Goal: Task Accomplishment & Management: Complete application form

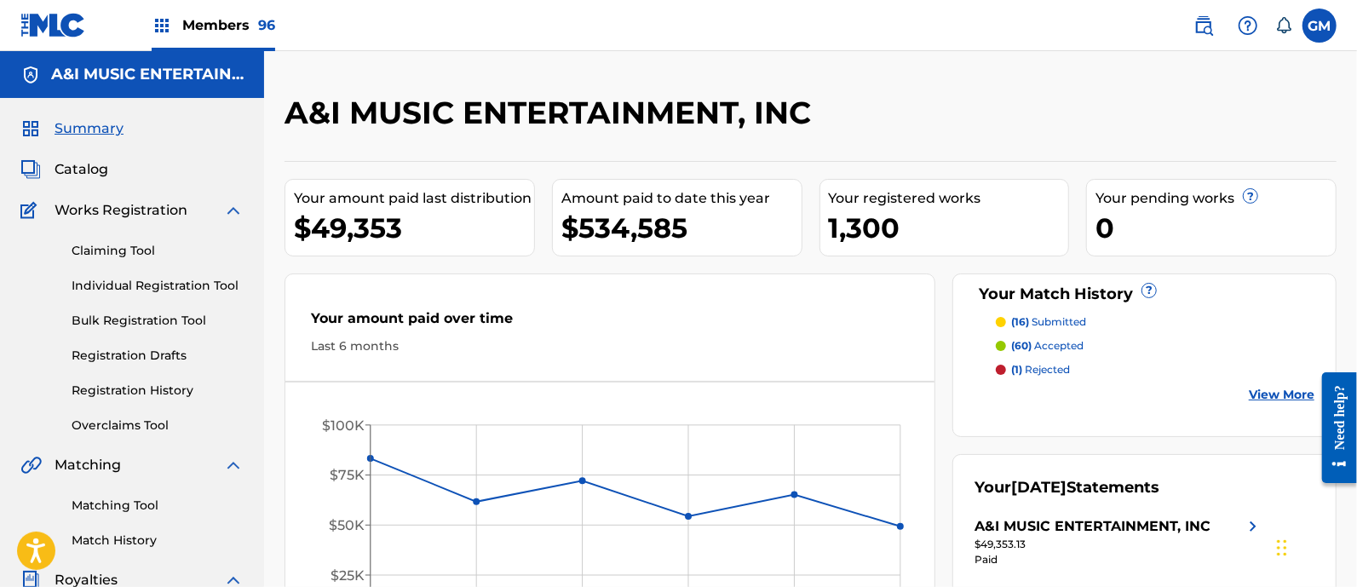
click at [221, 27] on span "Members 96" at bounding box center [228, 25] width 93 height 20
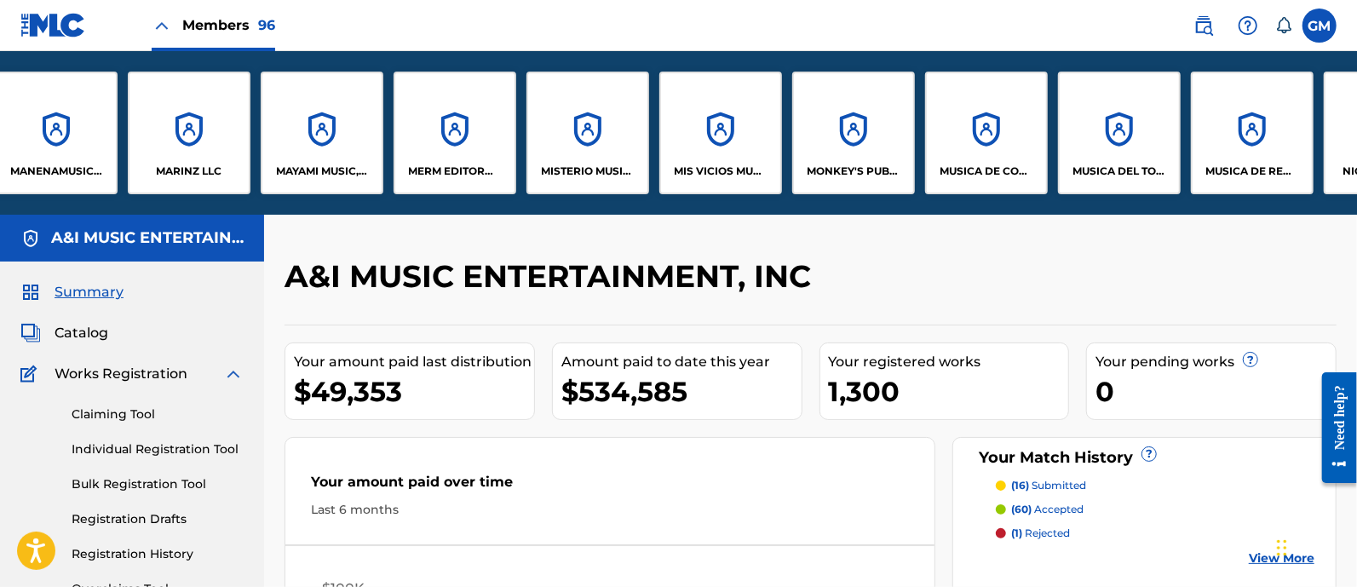
scroll to position [0, 8118]
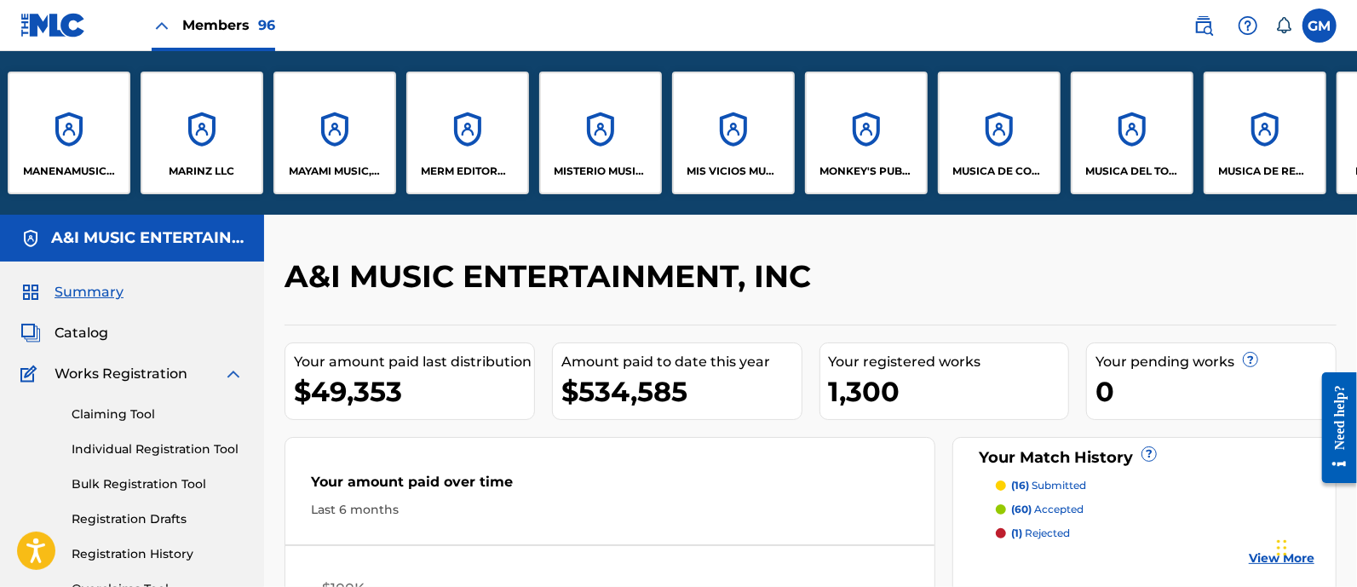
click at [604, 161] on div "MISTERIO MUSIC, LLC" at bounding box center [600, 133] width 123 height 123
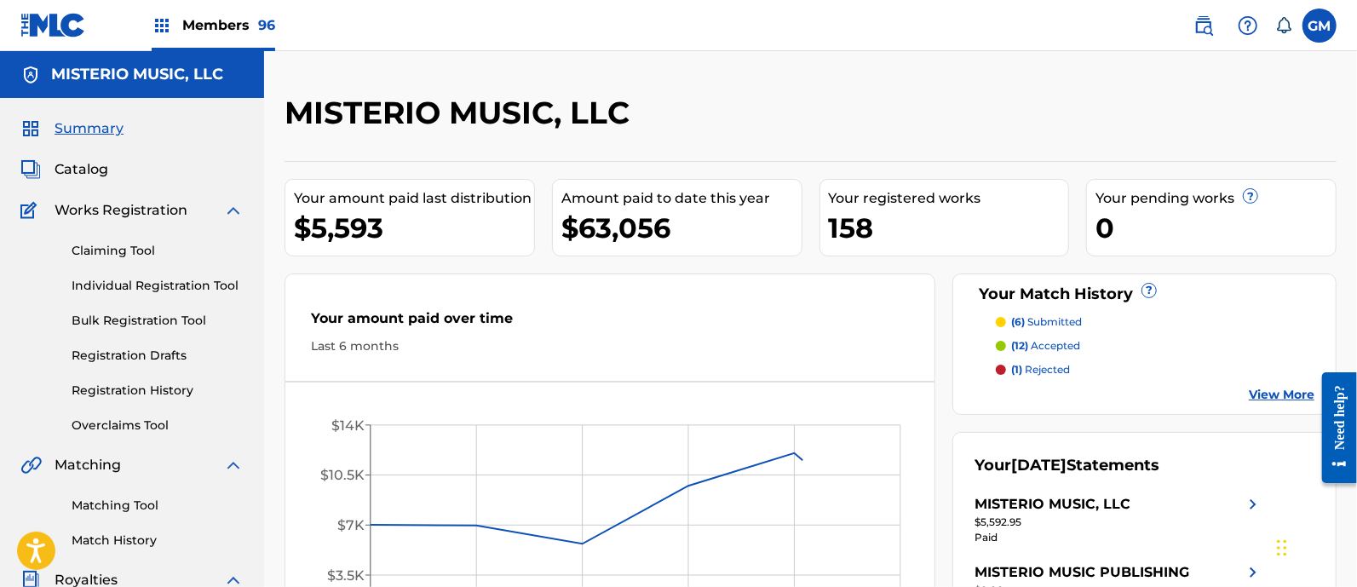
click at [83, 161] on span "Catalog" at bounding box center [82, 169] width 54 height 20
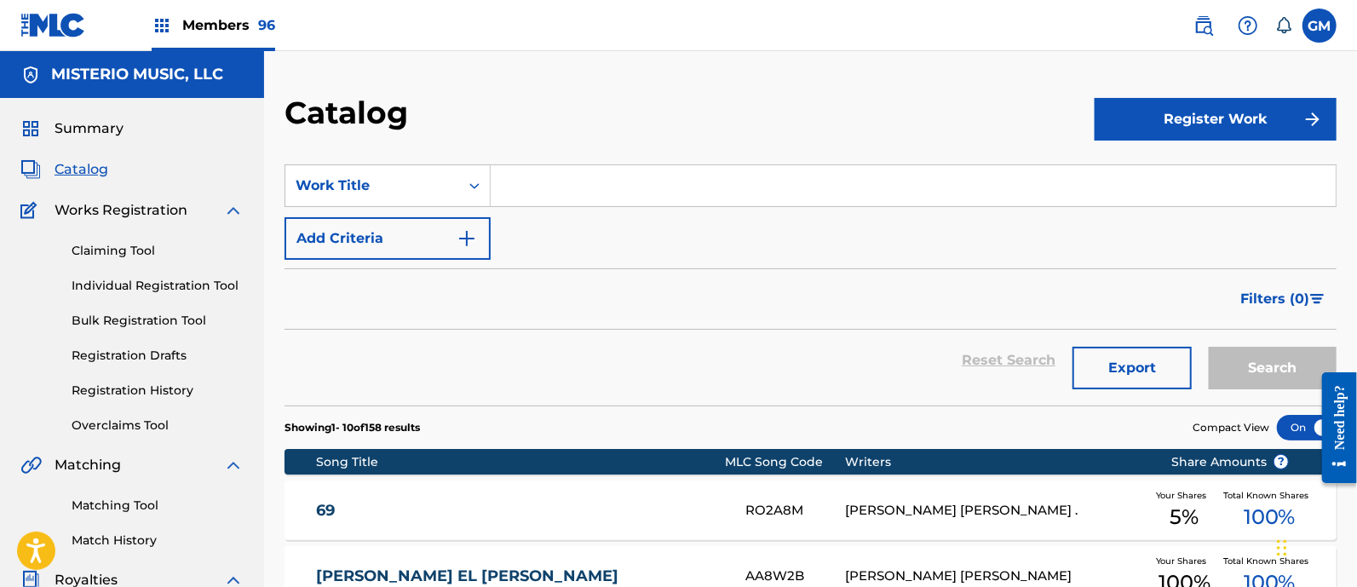
click at [150, 278] on link "Individual Registration Tool" at bounding box center [158, 286] width 172 height 18
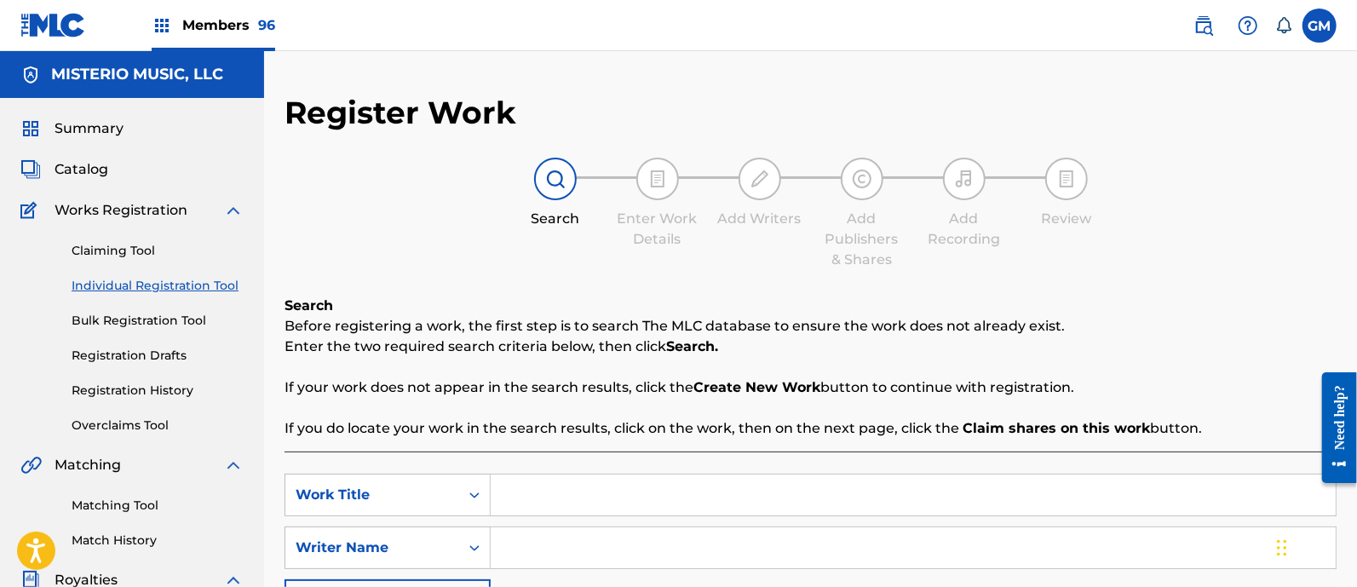
click at [565, 484] on input "Search Form" at bounding box center [913, 494] width 845 height 41
paste input "HELLO KITTY"
type input "HELLO KITTY"
click at [549, 555] on input "Search Form" at bounding box center [913, 547] width 845 height 41
type input "[PERSON_NAME]"
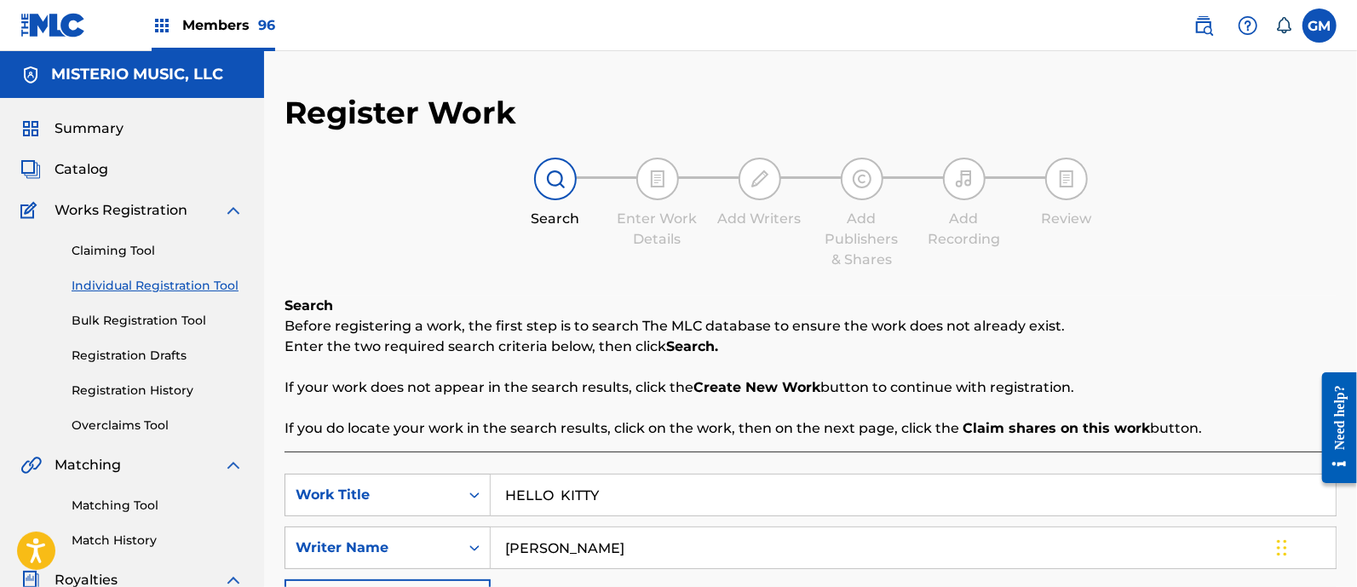
click at [635, 491] on input "HELLO KITTY" at bounding box center [913, 494] width 845 height 41
type input "HELLO KITTY"
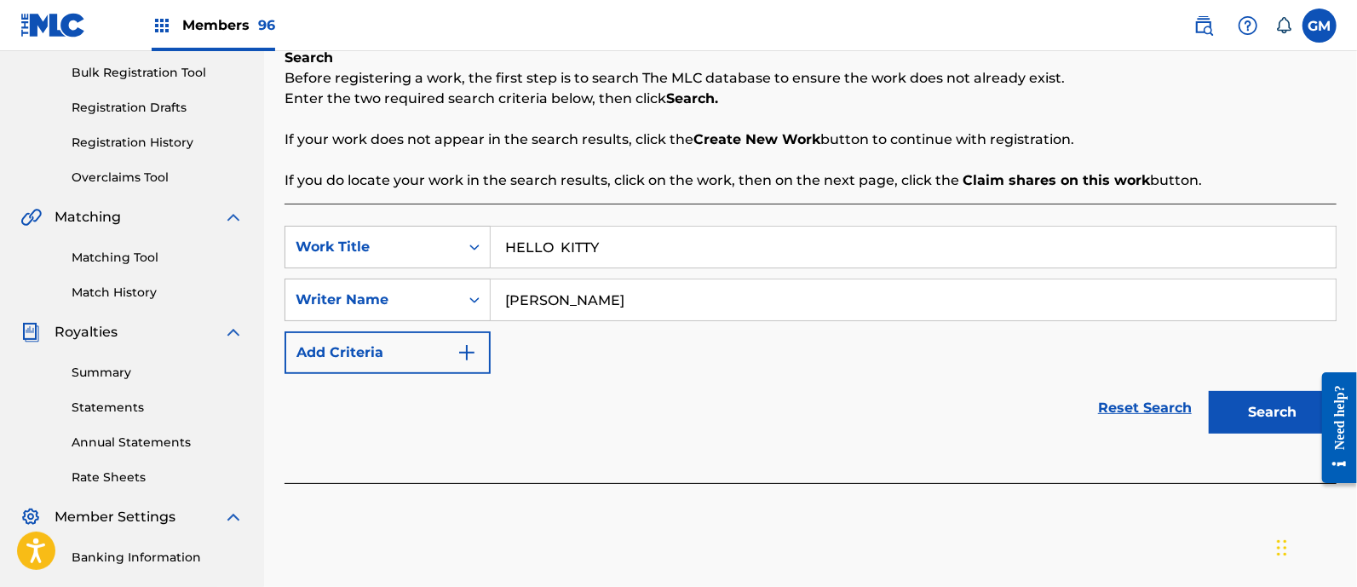
click at [700, 290] on input "[PERSON_NAME]" at bounding box center [913, 299] width 845 height 41
drag, startPoint x: 733, startPoint y: 288, endPoint x: 479, endPoint y: 313, distance: 255.0
click at [479, 313] on div "SearchWithCriteriacfc590ce-2b16-4564-9887-bcf30b0ebb7d Writer Name [PERSON_NAME]" at bounding box center [810, 300] width 1052 height 43
type input "[PERSON_NAME]"
click at [1269, 402] on button "Search" at bounding box center [1273, 412] width 128 height 43
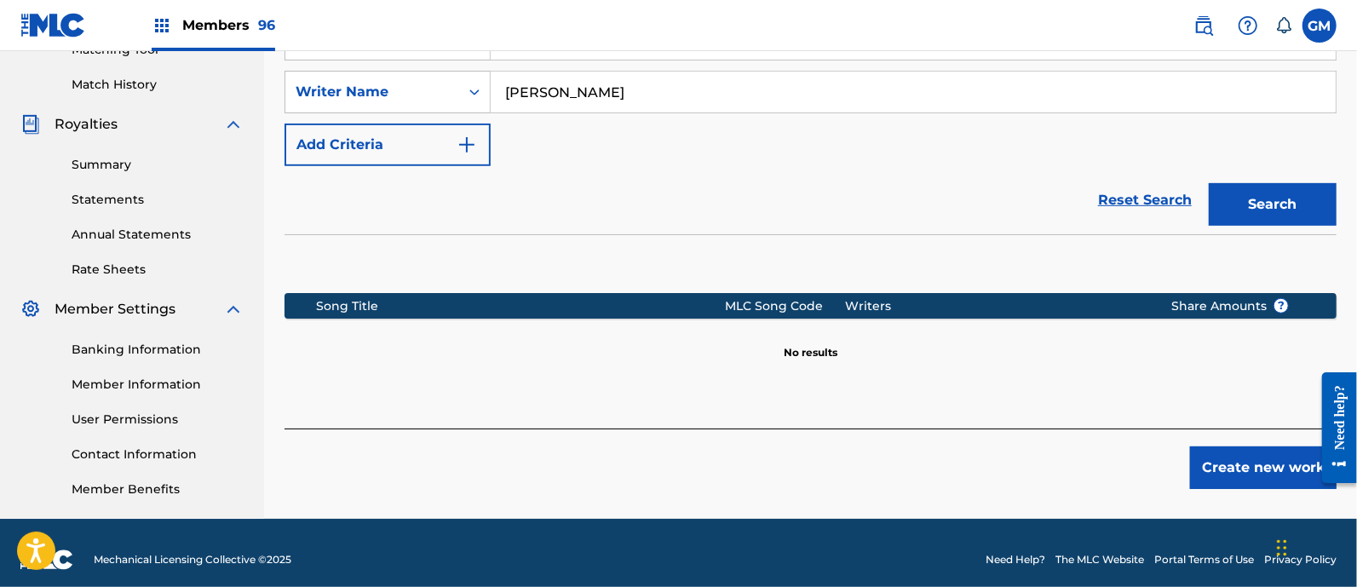
scroll to position [468, 0]
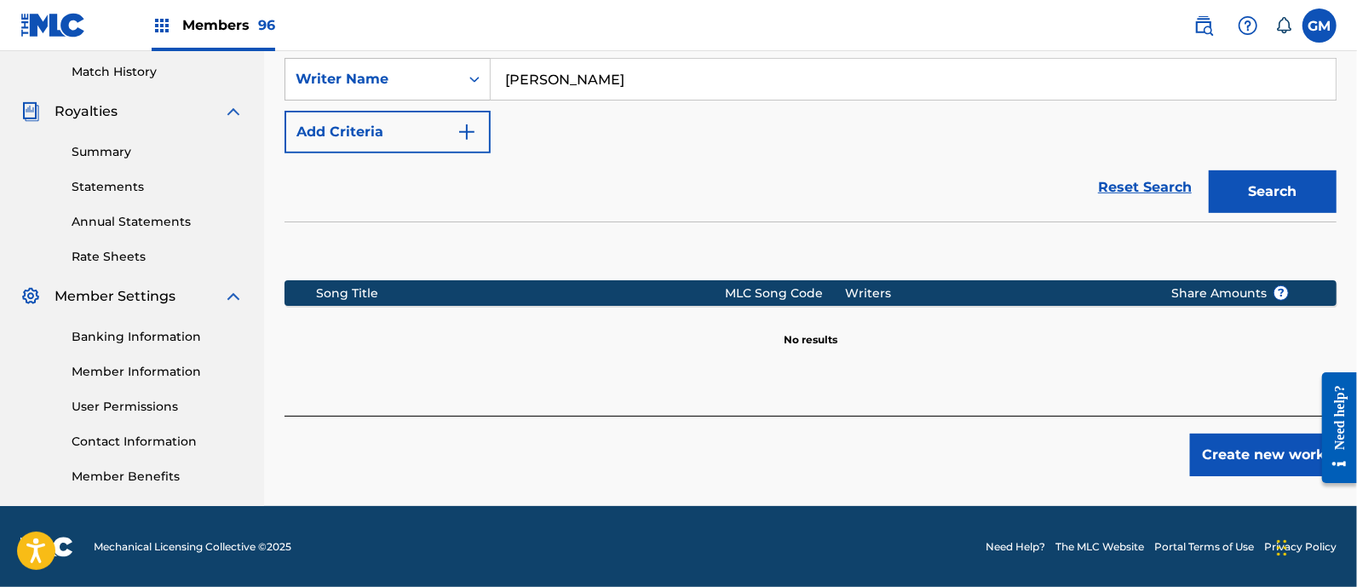
click at [1207, 440] on button "Create new work" at bounding box center [1263, 455] width 147 height 43
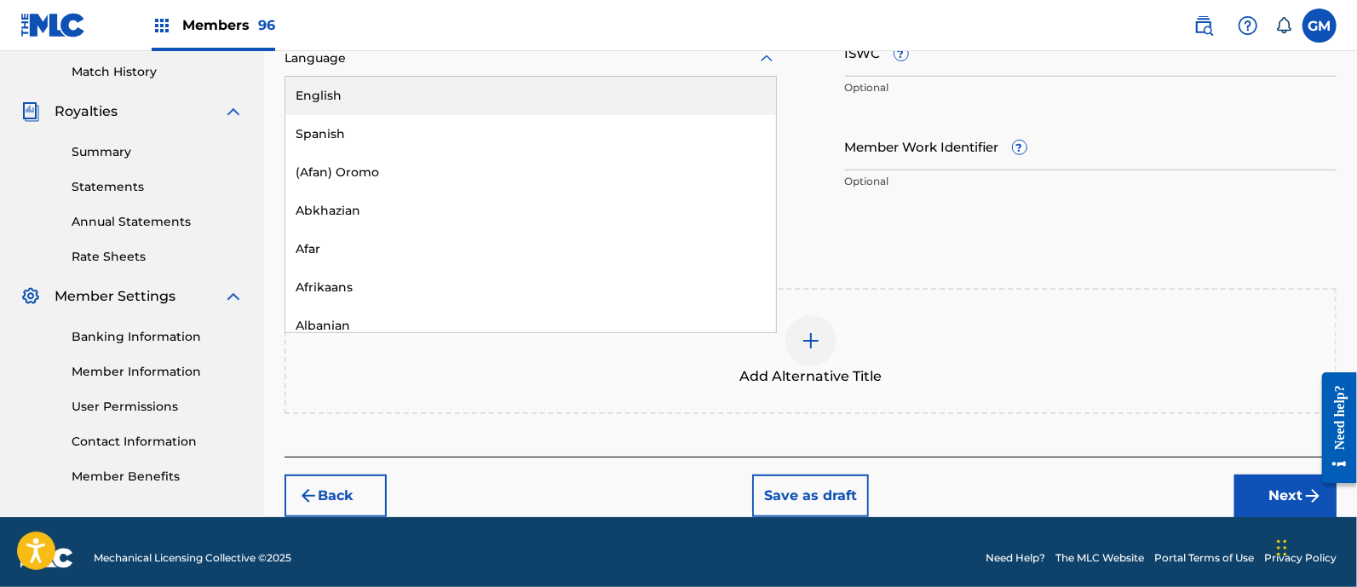
click at [330, 66] on div at bounding box center [530, 58] width 492 height 21
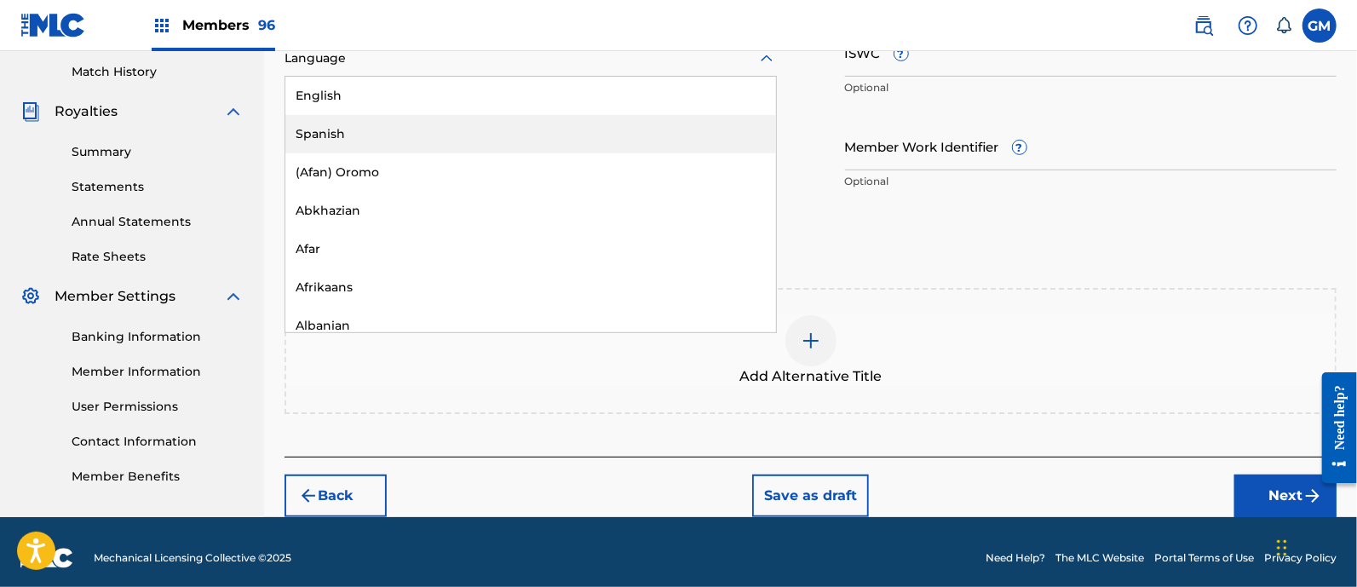
click at [345, 125] on div "Spanish" at bounding box center [530, 134] width 491 height 38
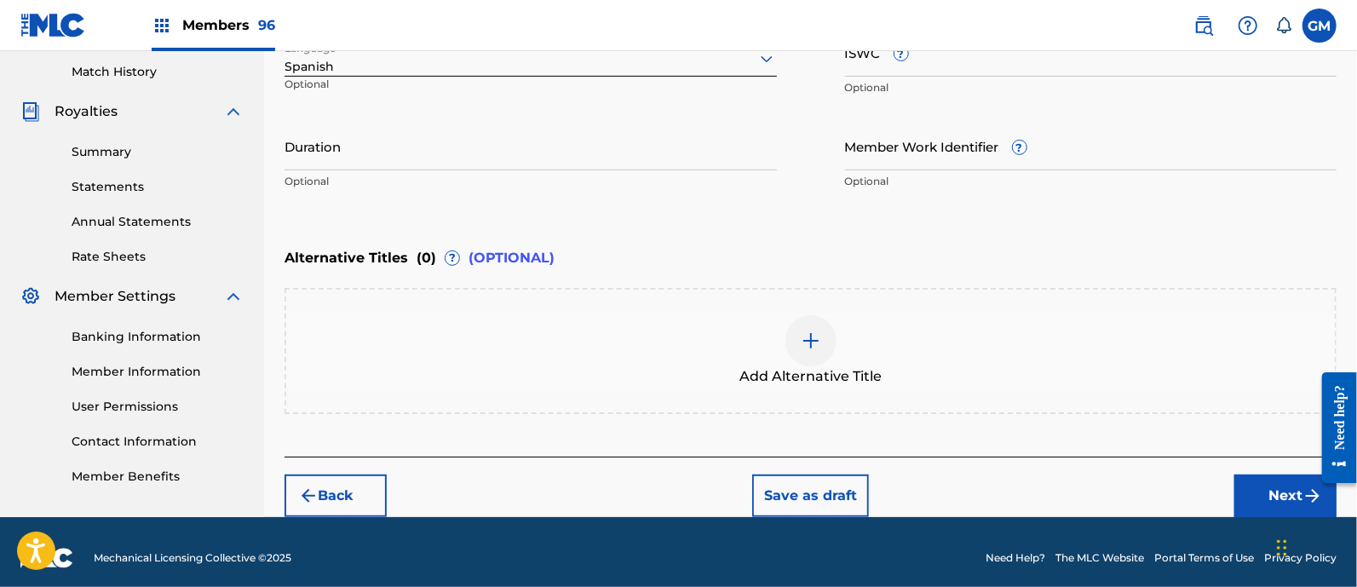
click at [1259, 477] on button "Next" at bounding box center [1285, 495] width 102 height 43
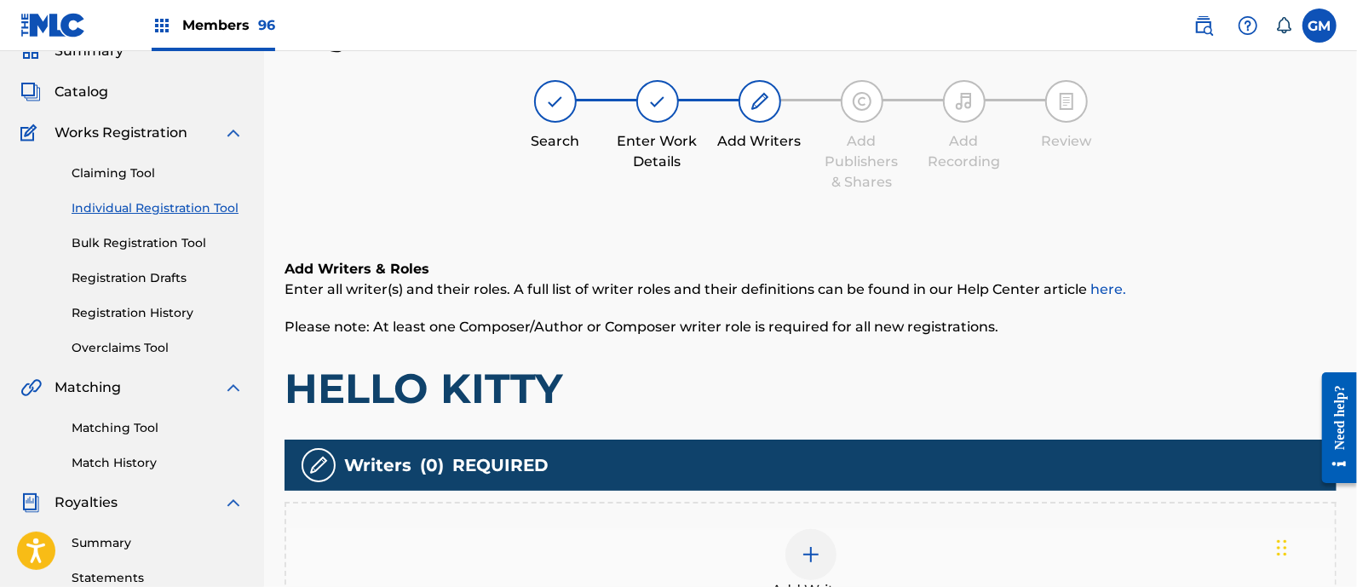
scroll to position [77, 0]
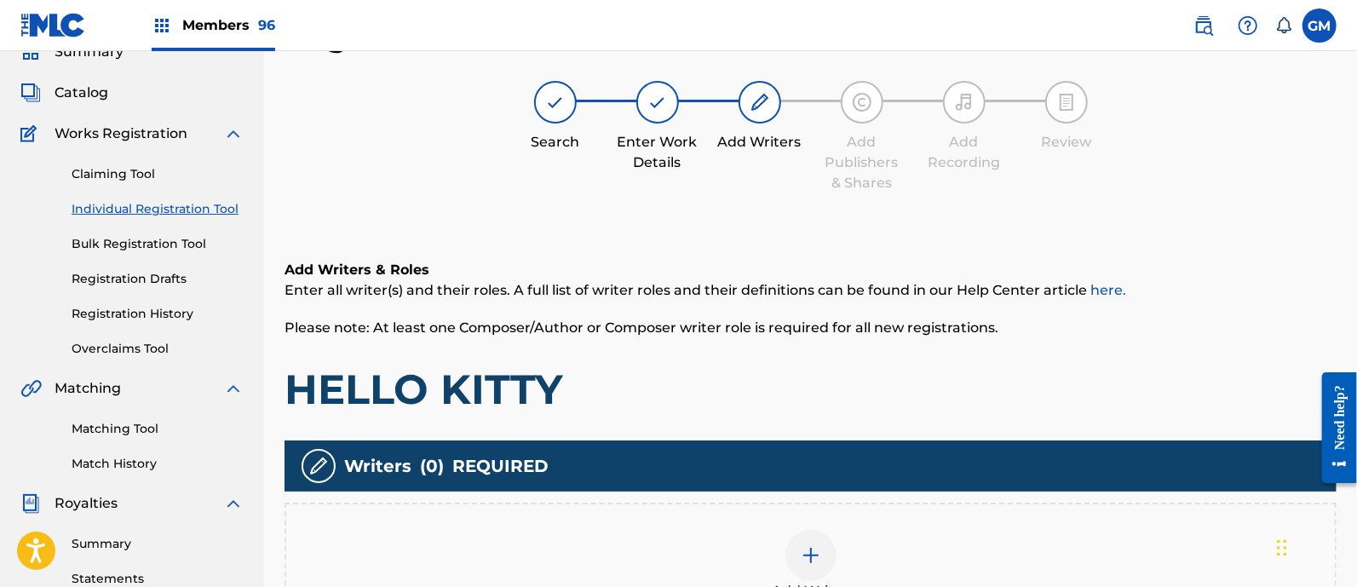
click at [817, 552] on img at bounding box center [811, 555] width 20 height 20
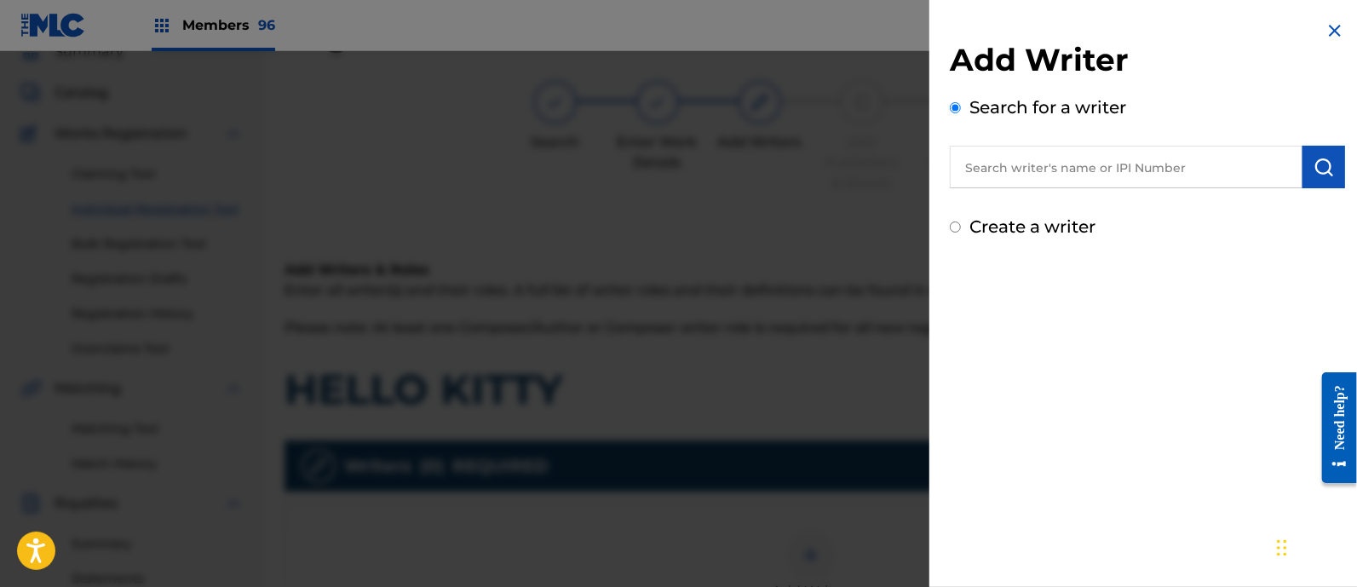
click at [1080, 165] on input "text" at bounding box center [1126, 167] width 353 height 43
paste input "[PERSON_NAME]"
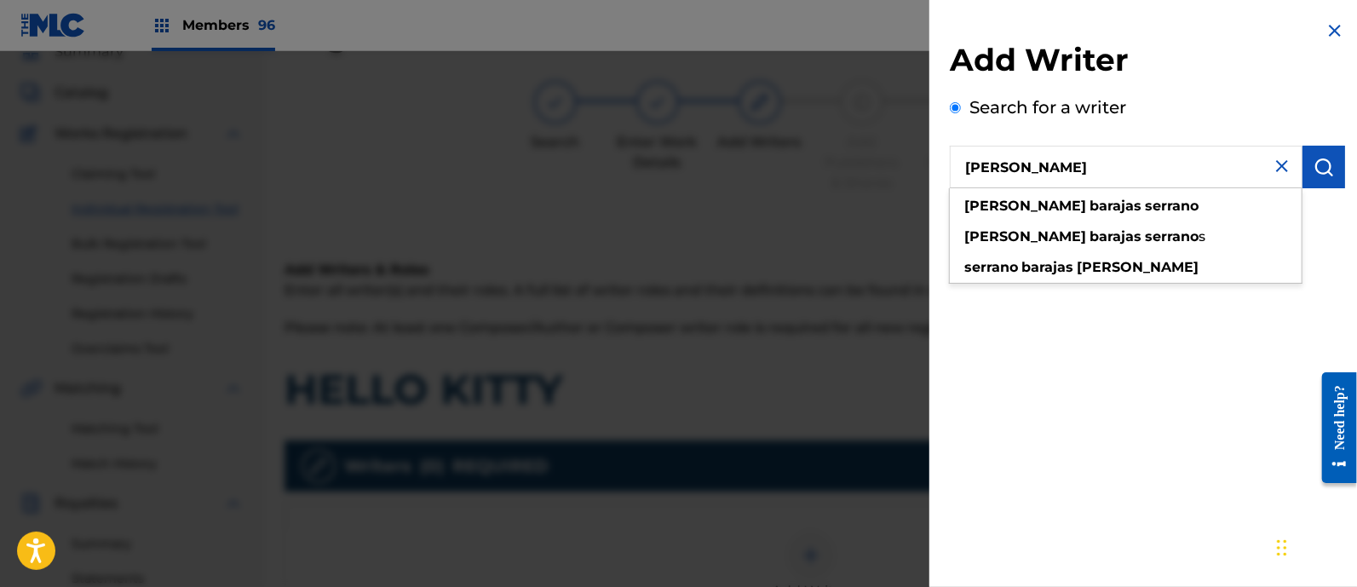
type input "[PERSON_NAME]"
click at [1329, 162] on img "submit" at bounding box center [1323, 167] width 20 height 20
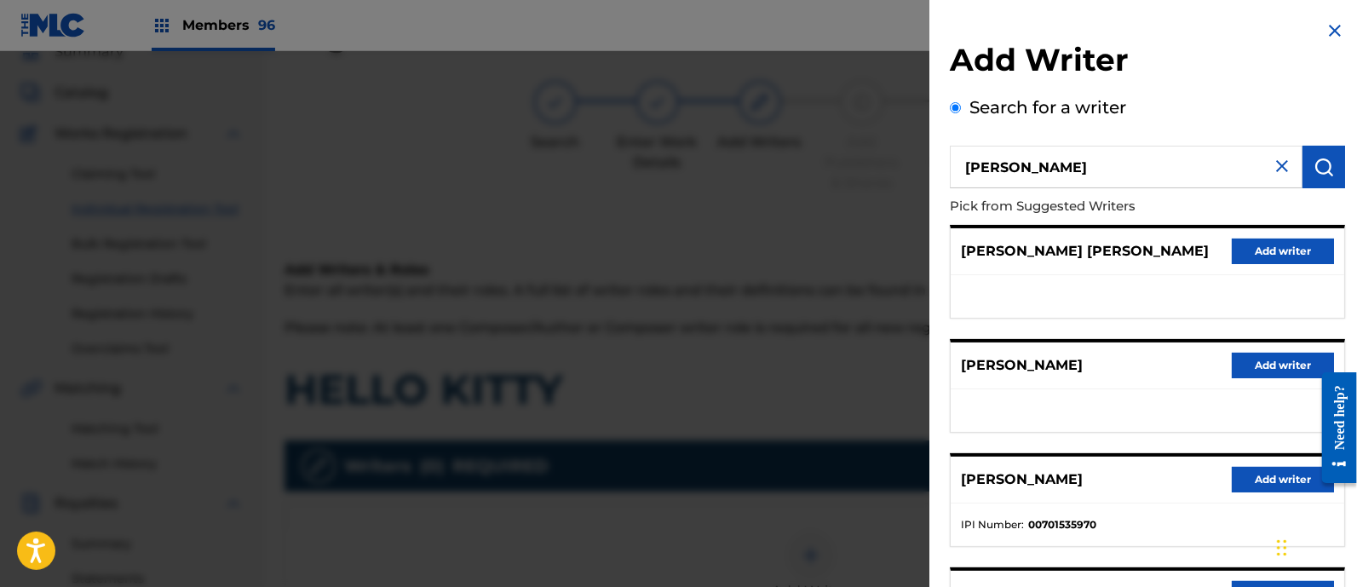
scroll to position [248, 0]
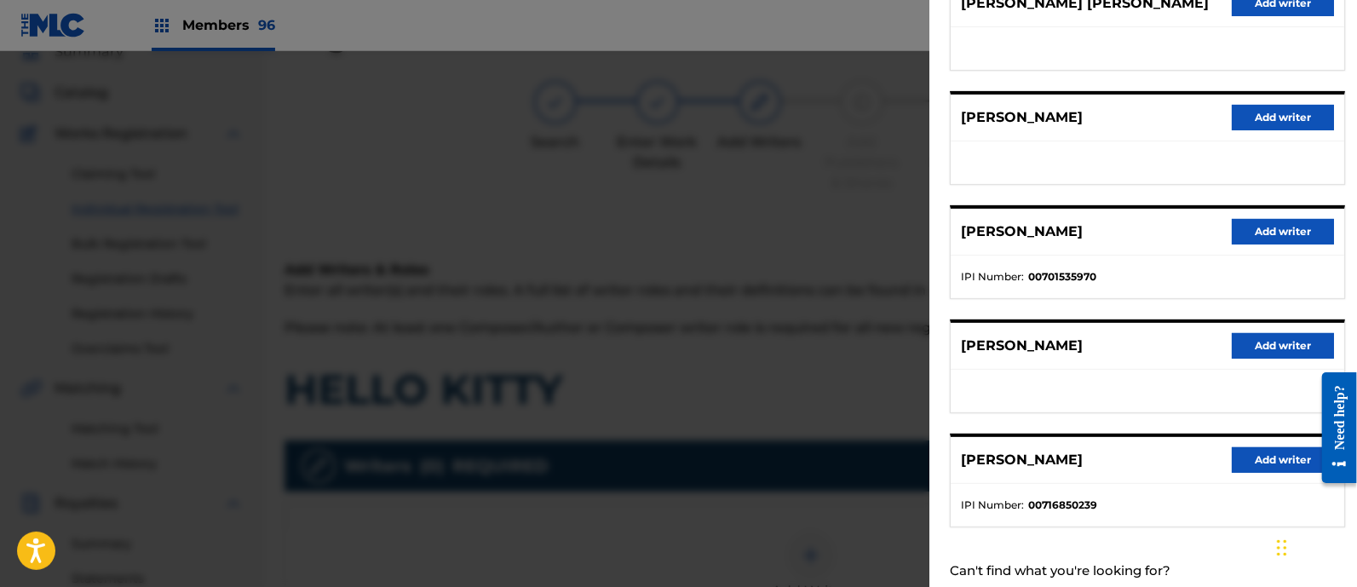
click at [1261, 219] on button "Add writer" at bounding box center [1283, 232] width 102 height 26
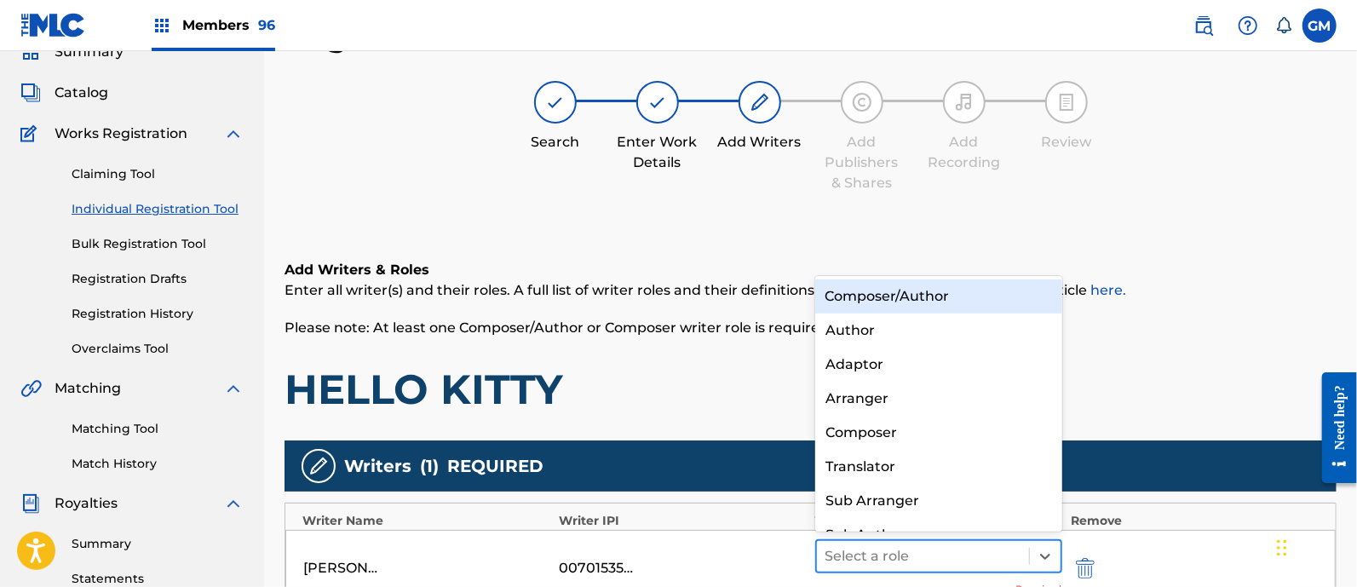
click at [874, 558] on div at bounding box center [922, 556] width 195 height 24
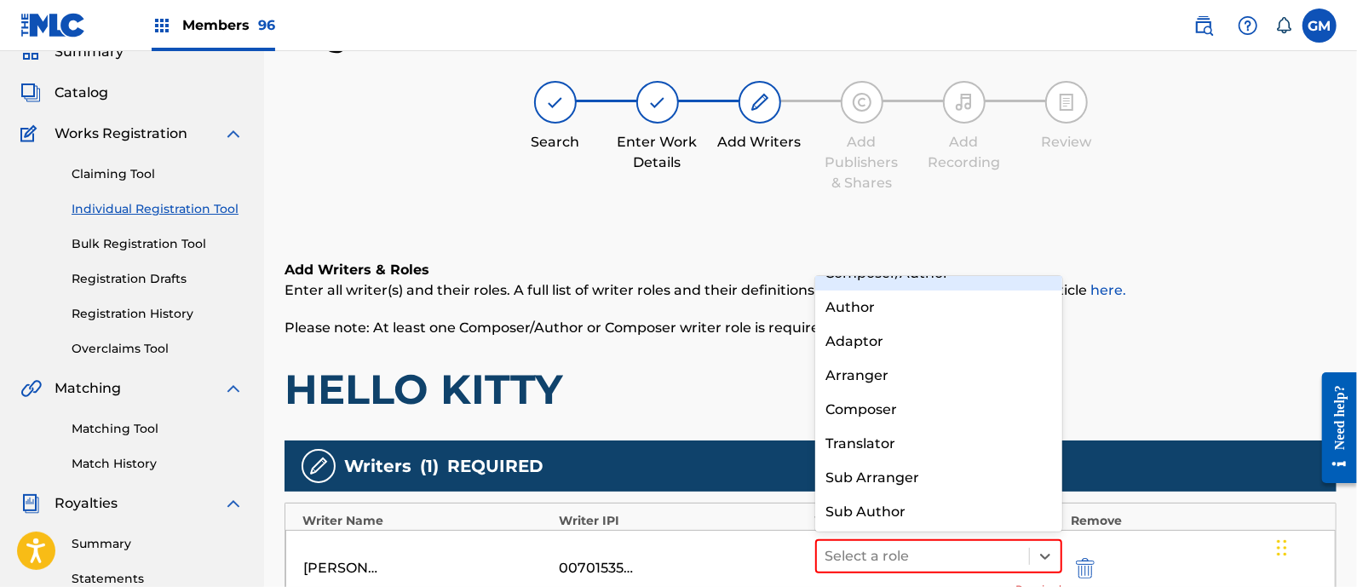
scroll to position [0, 0]
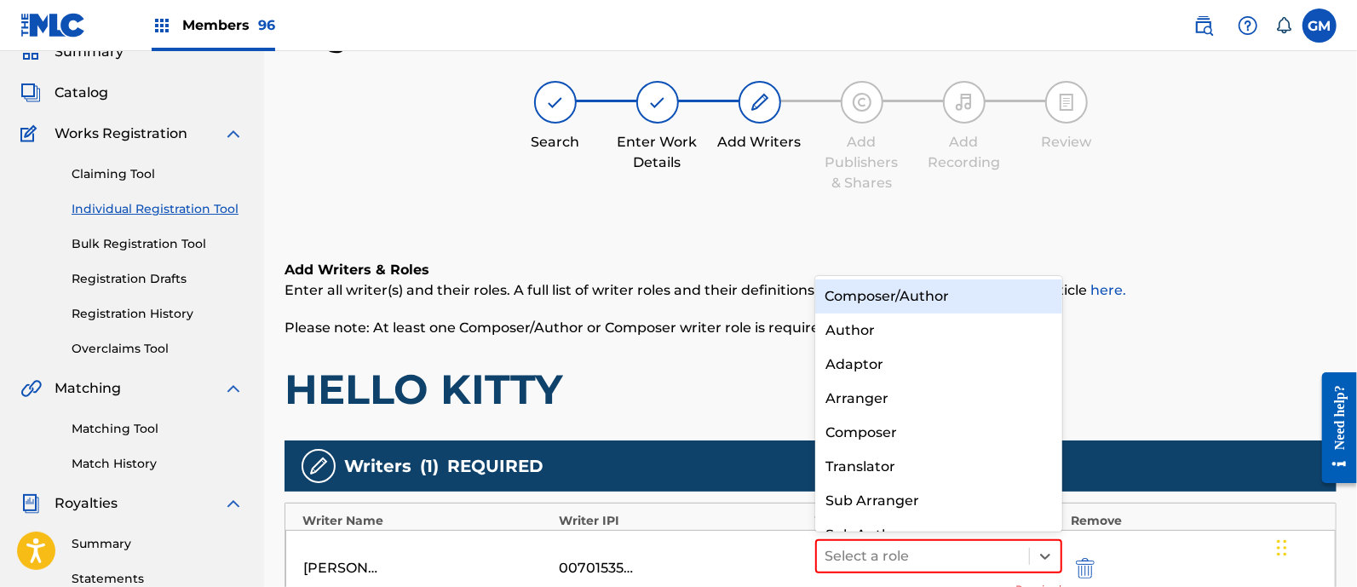
click at [924, 285] on div "Composer/Author" at bounding box center [938, 296] width 247 height 34
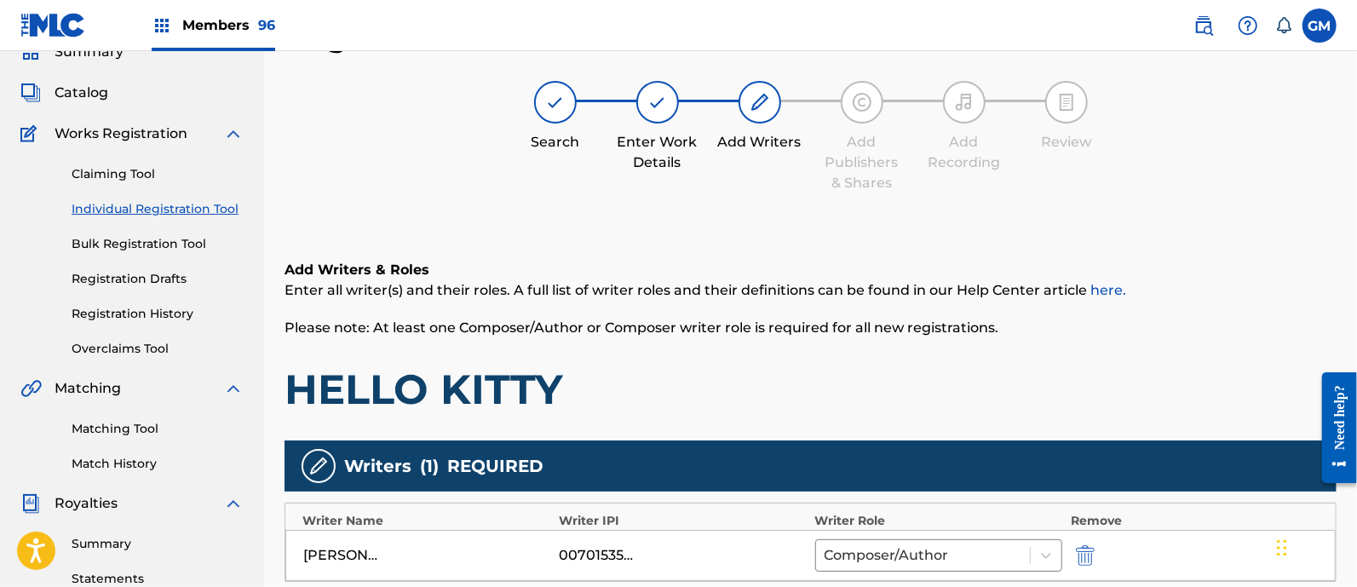
scroll to position [325, 0]
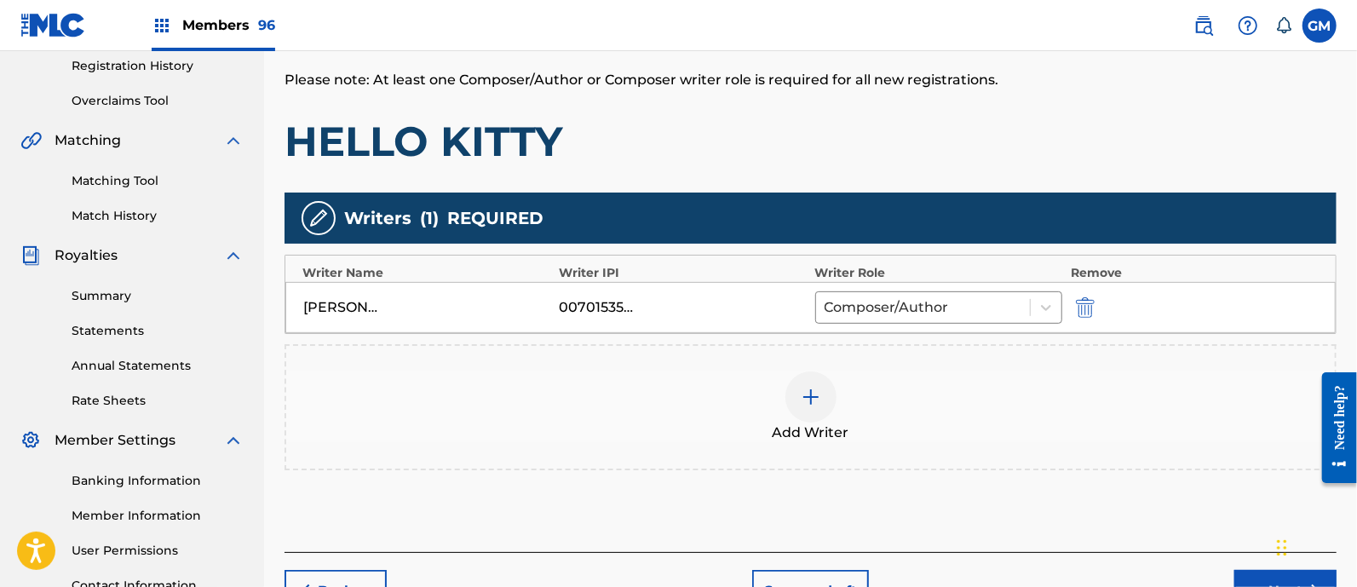
click at [817, 389] on img at bounding box center [811, 397] width 20 height 20
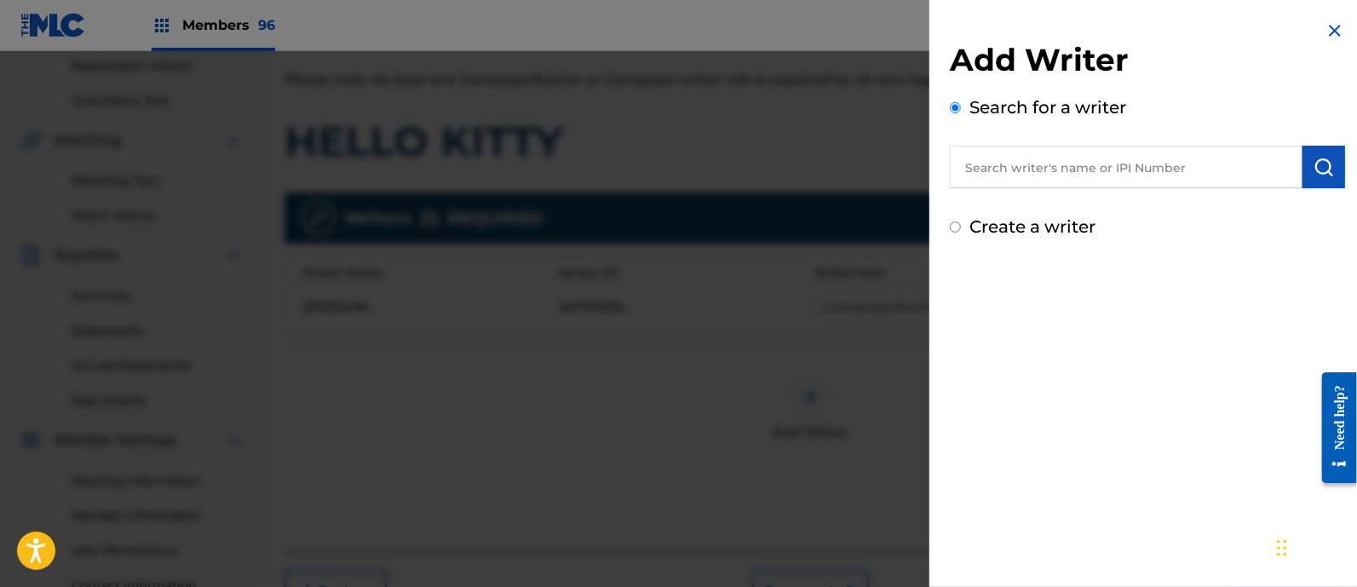
click at [1072, 158] on input "text" at bounding box center [1126, 167] width 353 height 43
paste input "[PERSON_NAME] [PERSON_NAME]"
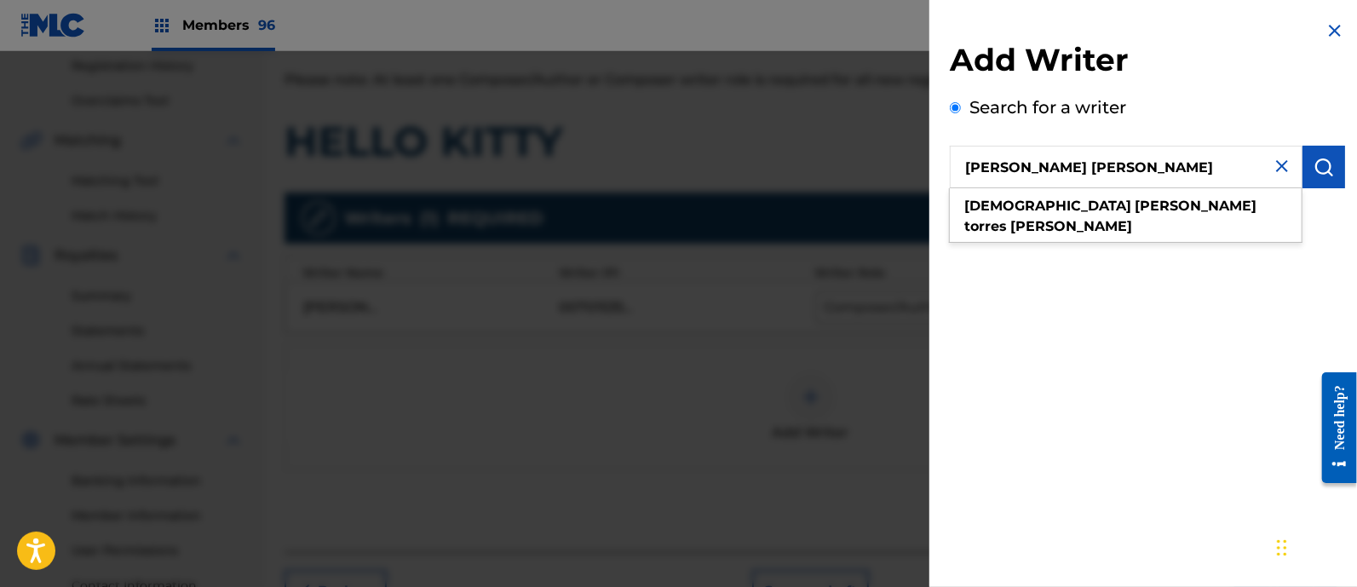
type input "[PERSON_NAME] [PERSON_NAME]"
click at [1316, 170] on img "submit" at bounding box center [1323, 167] width 20 height 20
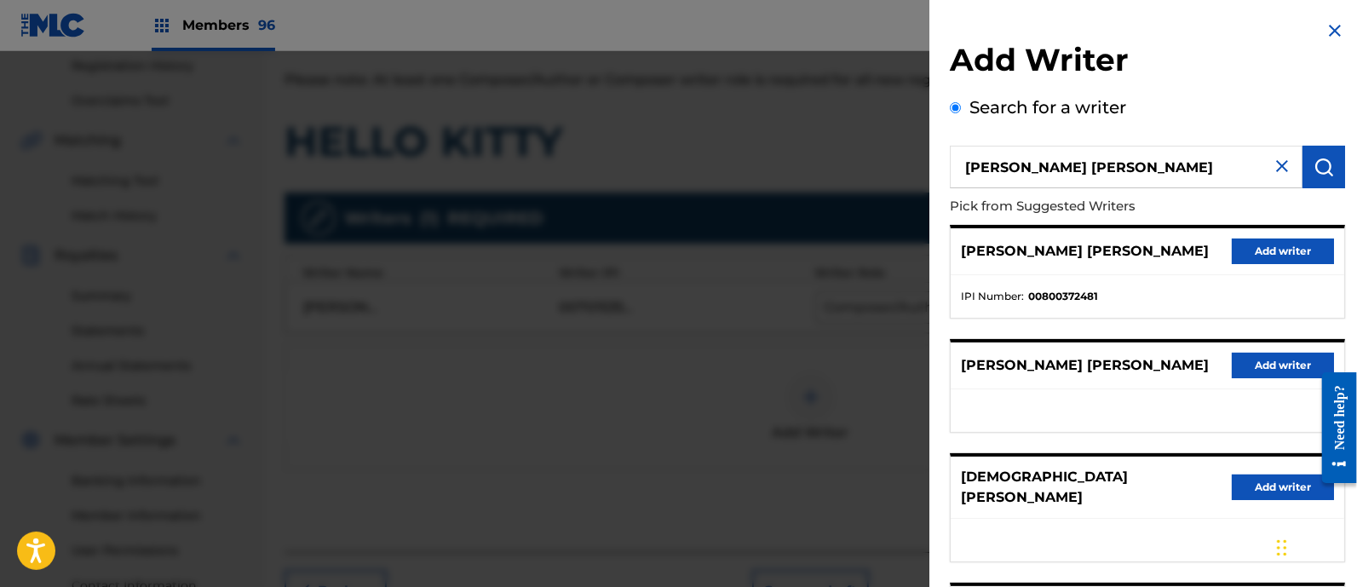
scroll to position [0, 0]
click at [1248, 244] on button "Add writer" at bounding box center [1283, 251] width 102 height 26
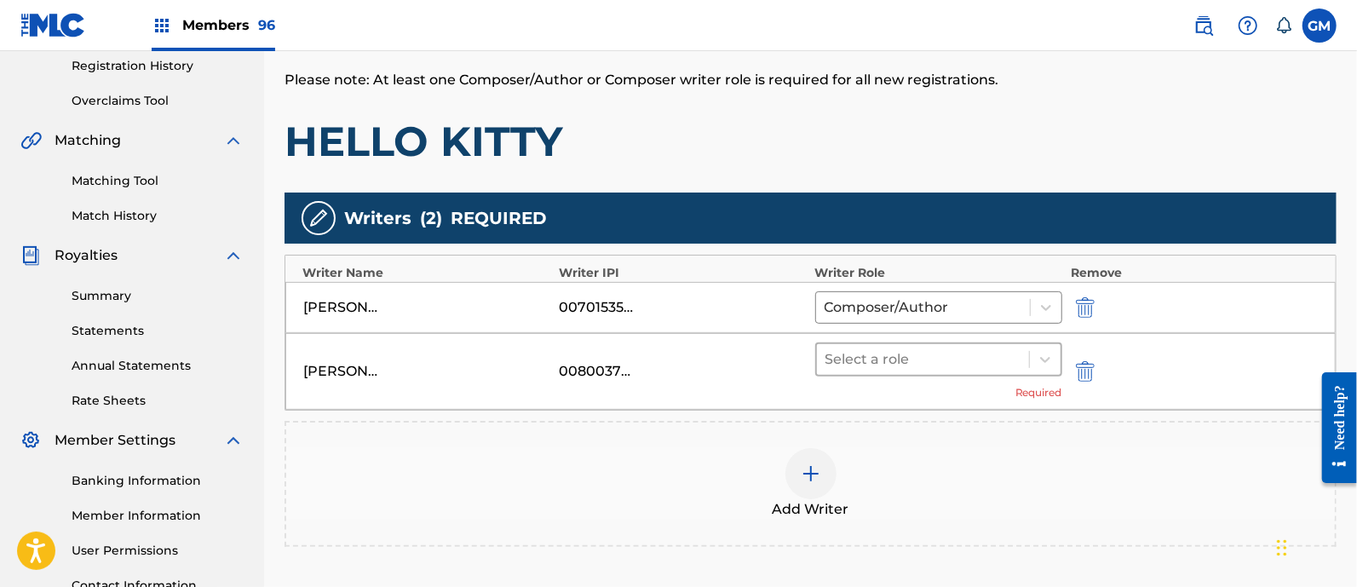
click at [865, 359] on div at bounding box center [922, 360] width 195 height 24
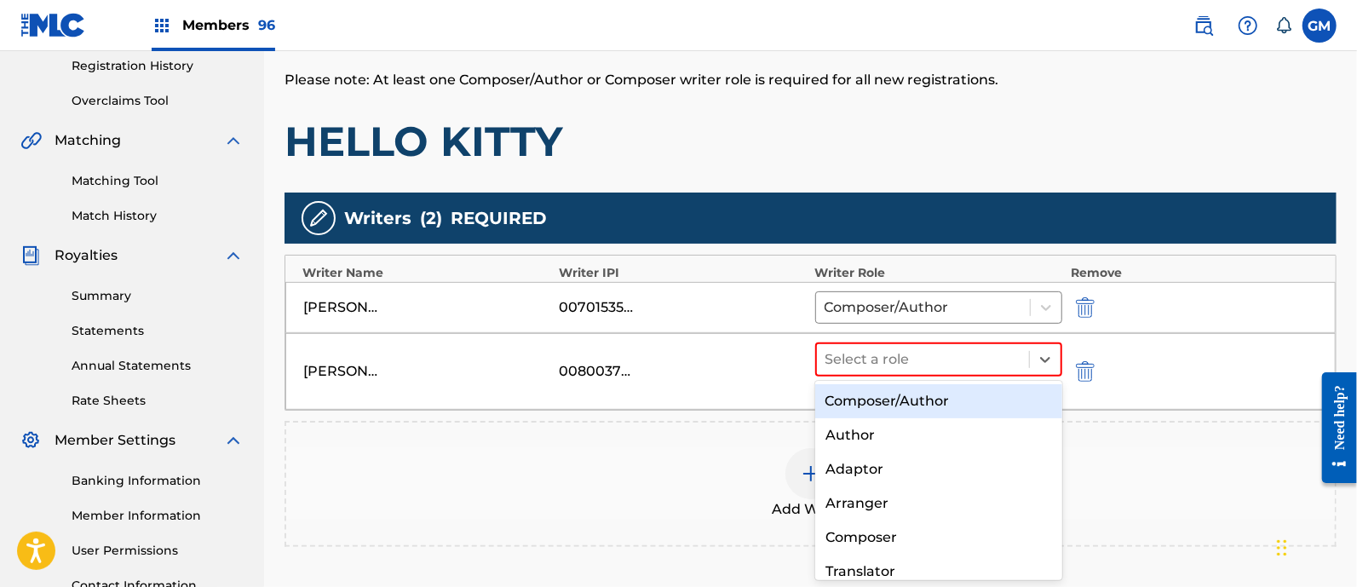
click at [872, 394] on div "Composer/Author" at bounding box center [938, 401] width 247 height 34
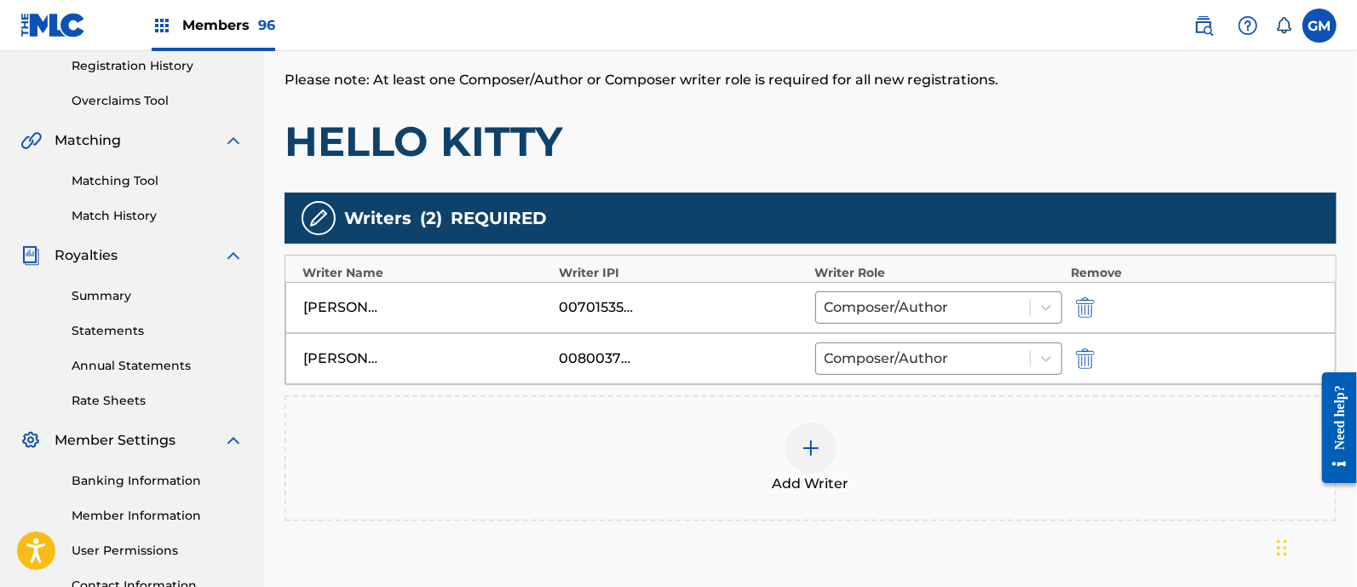
click at [818, 451] on img at bounding box center [811, 448] width 20 height 20
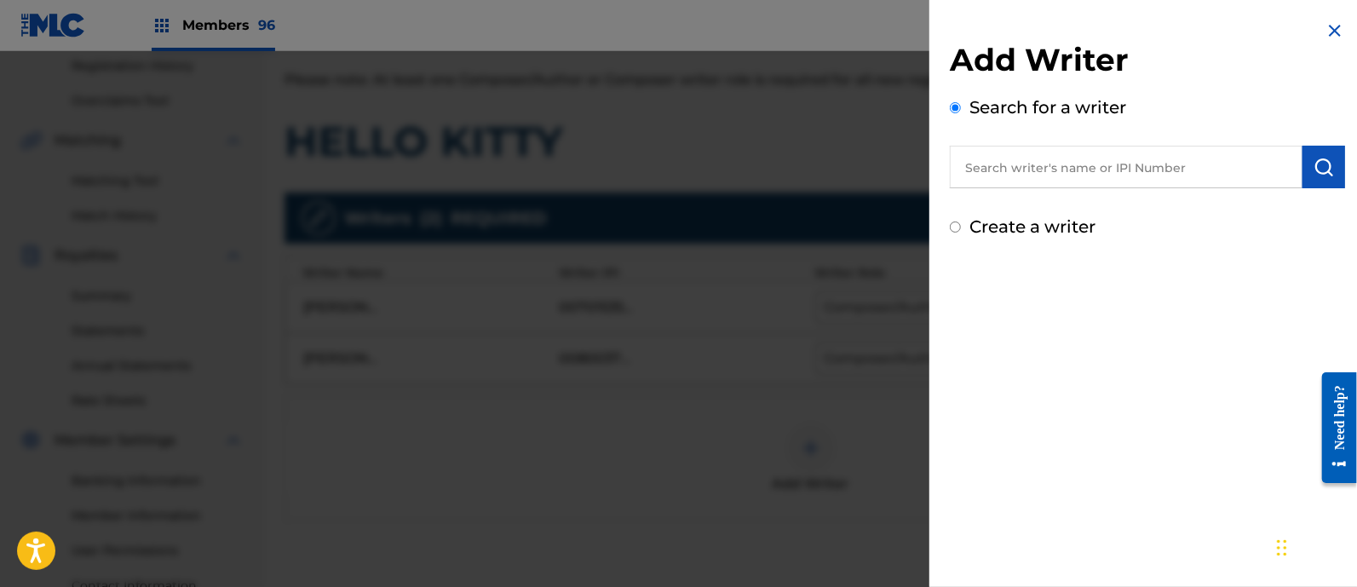
click at [1024, 179] on input "text" at bounding box center [1126, 167] width 353 height 43
paste input "[PERSON_NAME] [PERSON_NAME]"
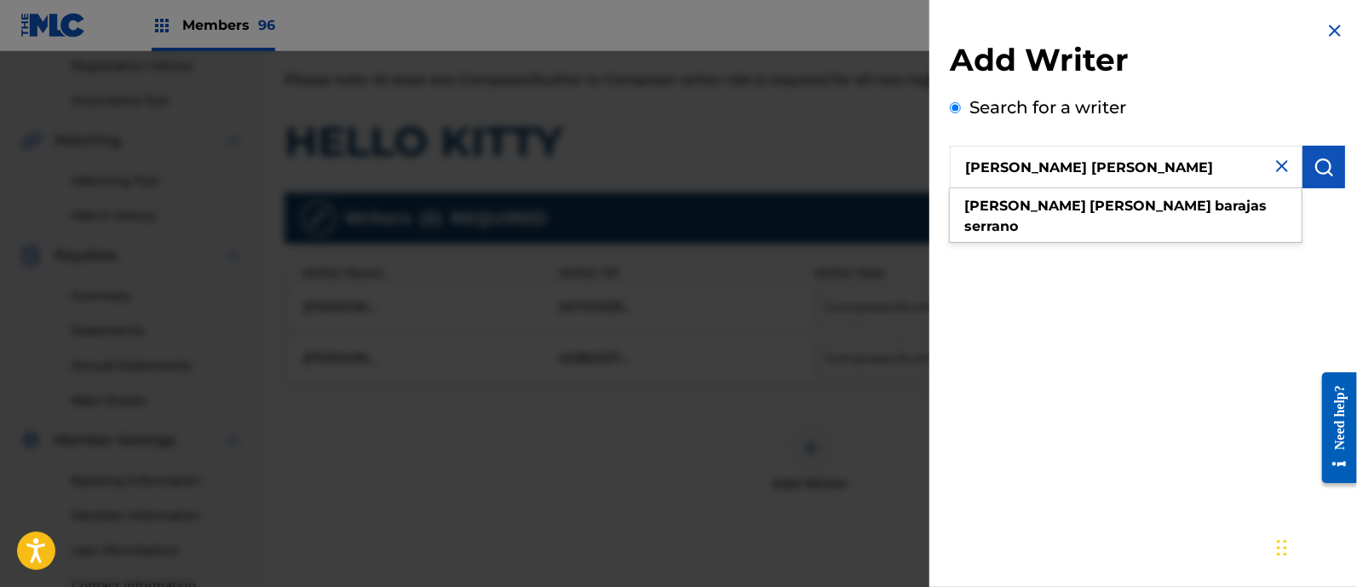
type input "[PERSON_NAME] [PERSON_NAME]"
click at [1325, 151] on button "submit" at bounding box center [1323, 167] width 43 height 43
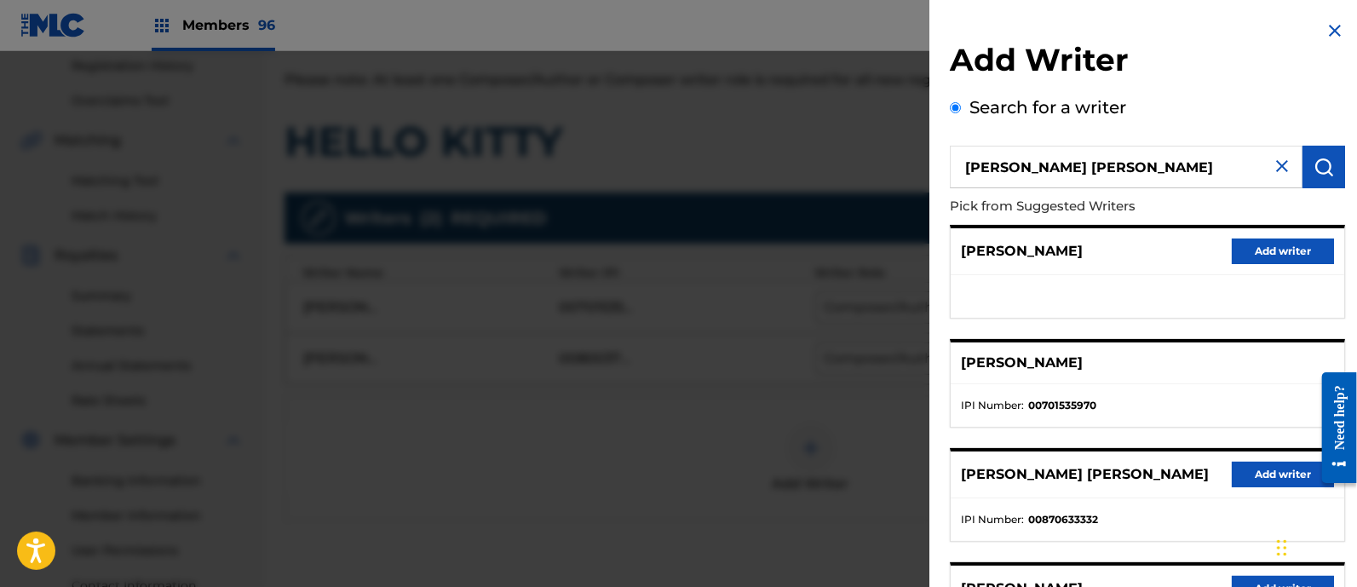
scroll to position [248, 0]
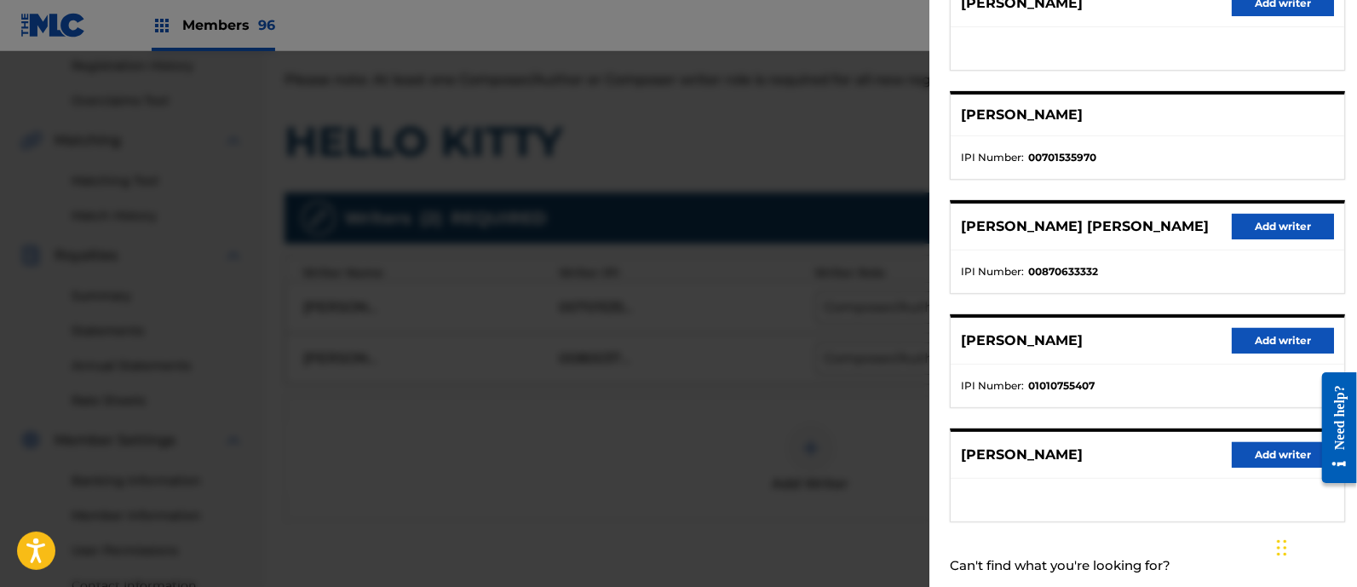
click at [1269, 216] on button "Add writer" at bounding box center [1283, 227] width 102 height 26
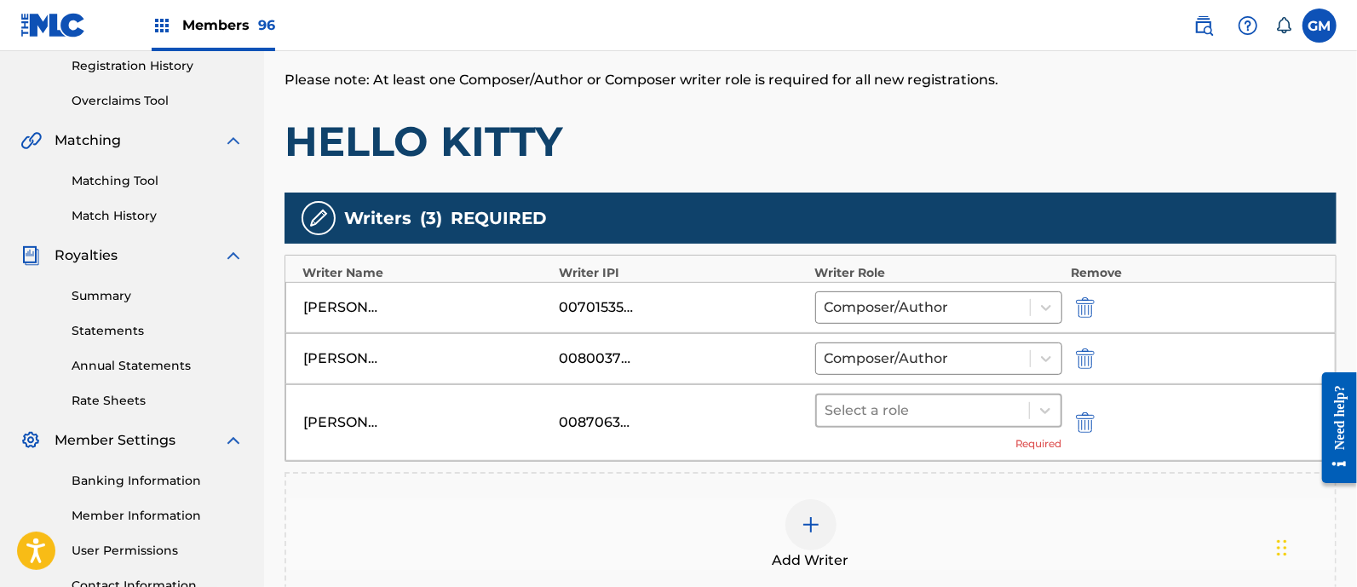
click at [916, 411] on div at bounding box center [922, 411] width 195 height 24
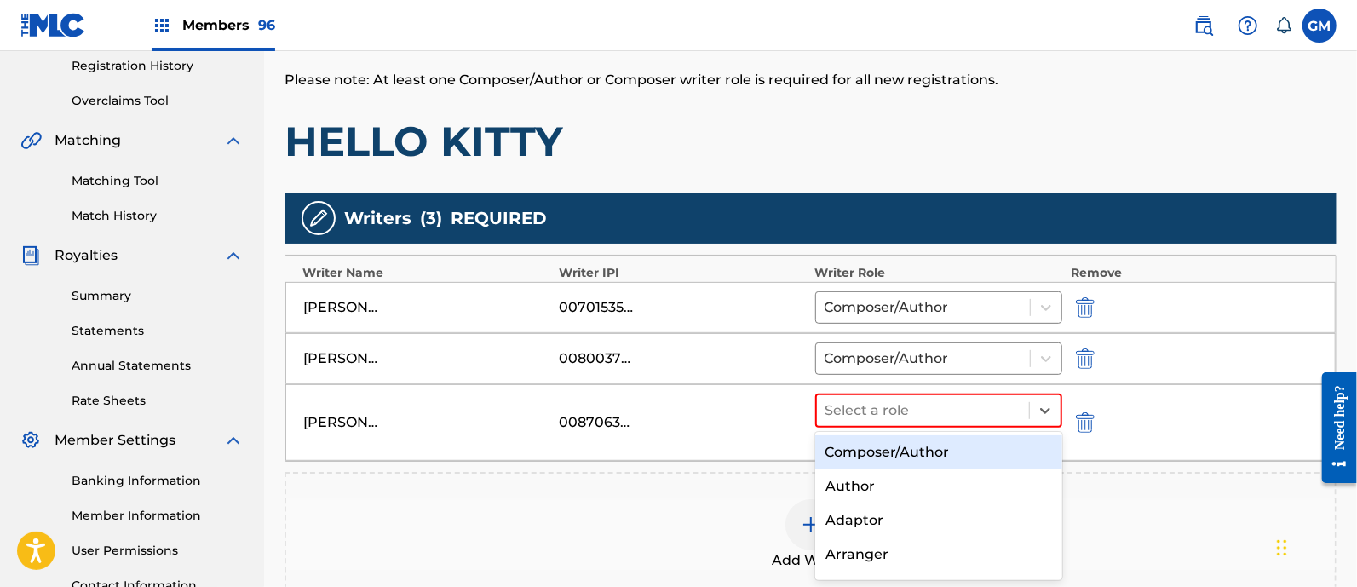
click at [905, 450] on div "Composer/Author" at bounding box center [938, 452] width 247 height 34
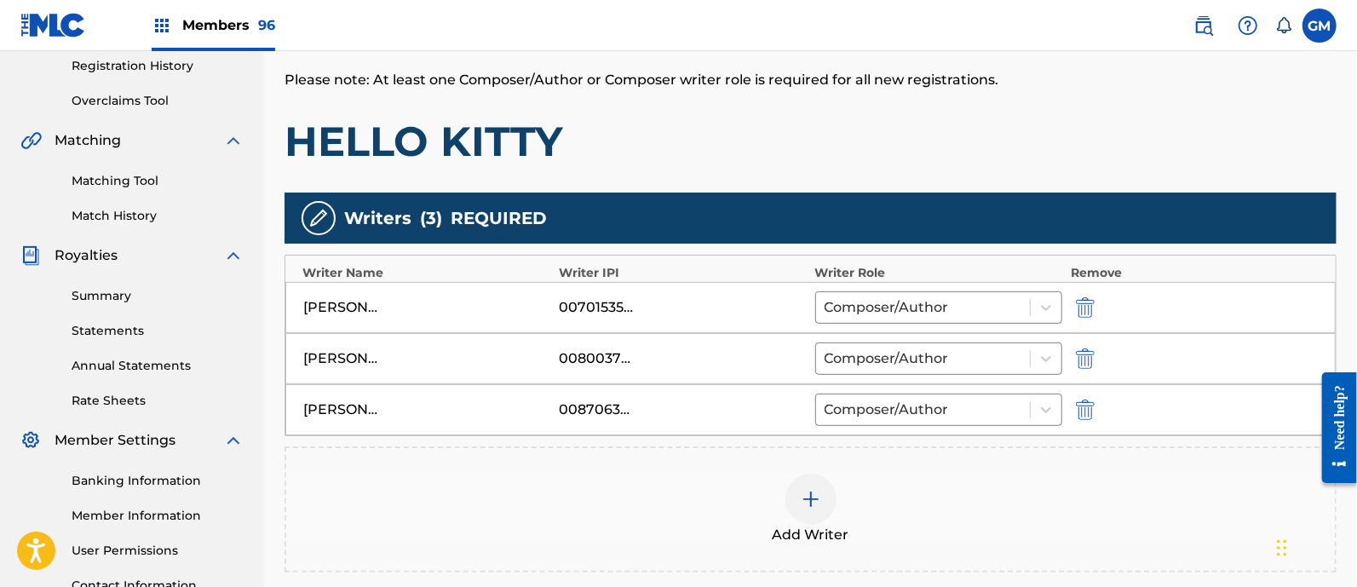
scroll to position [532, 0]
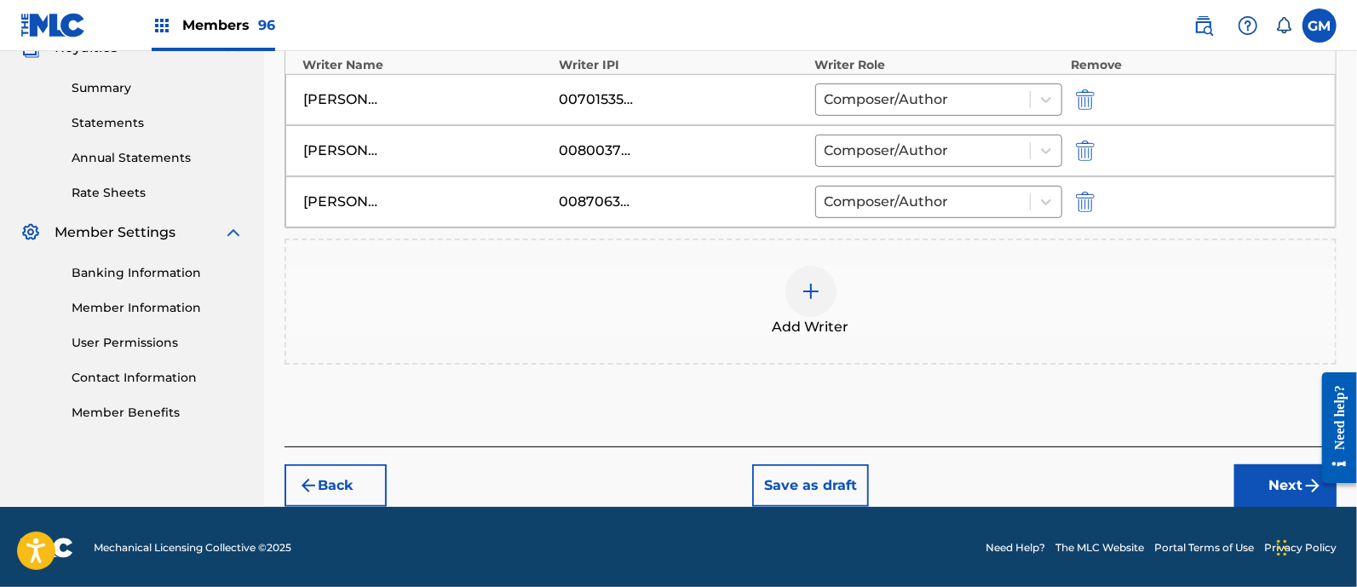
click at [1269, 479] on button "Next" at bounding box center [1285, 485] width 102 height 43
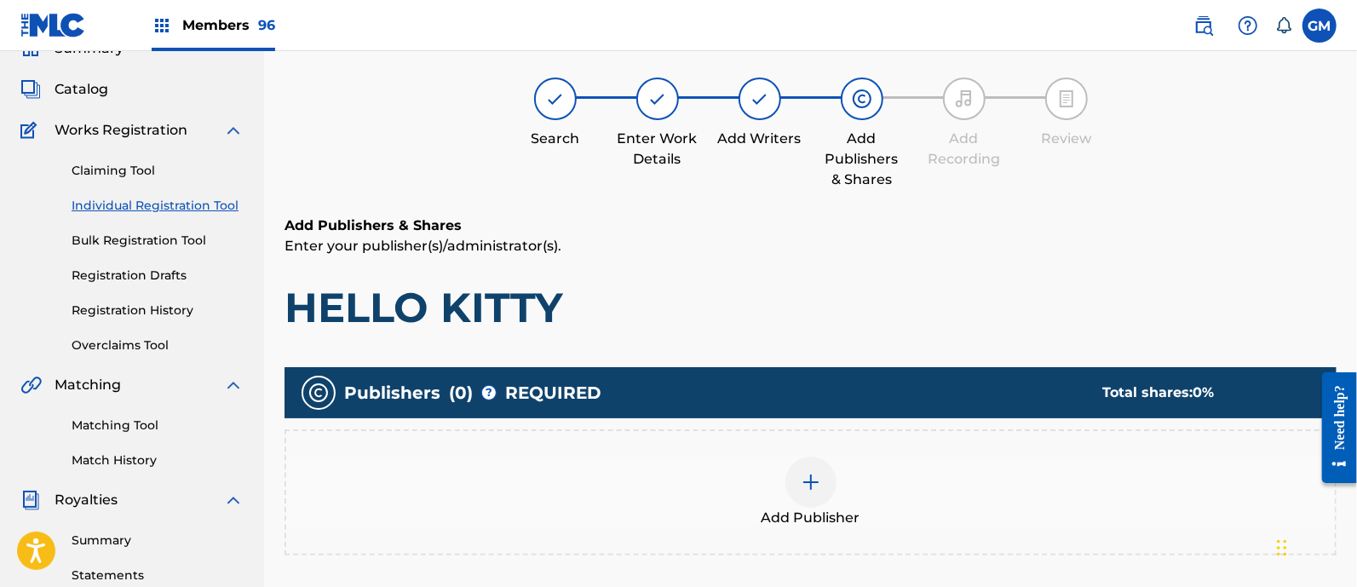
scroll to position [77, 0]
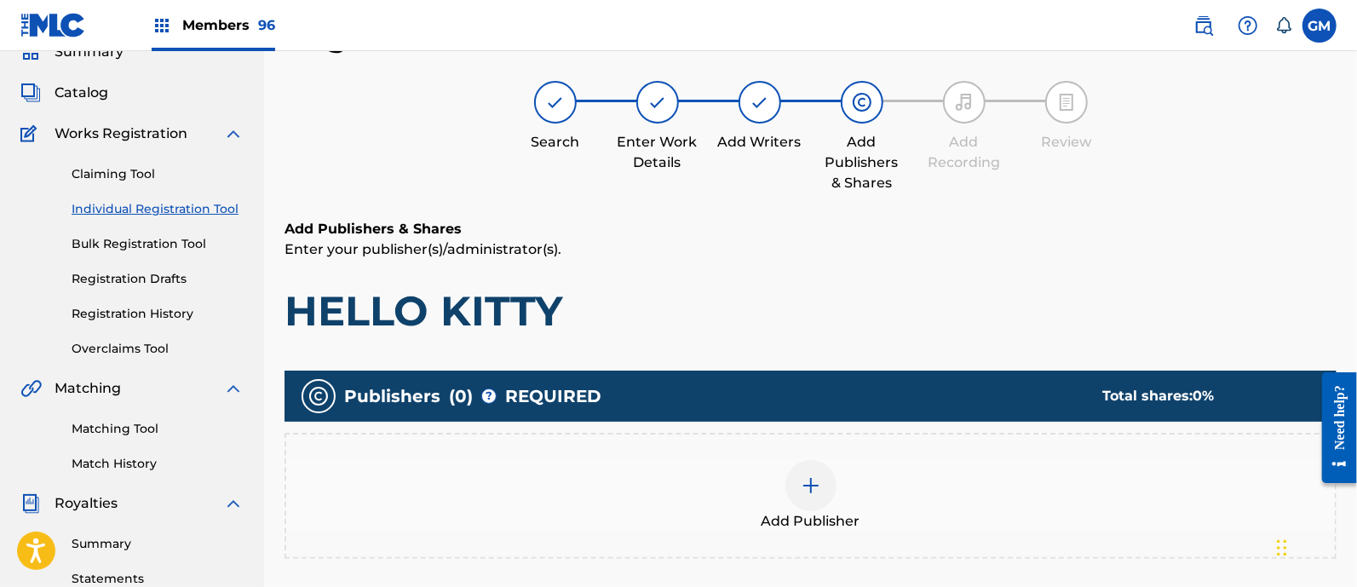
click at [810, 481] on img at bounding box center [811, 485] width 20 height 20
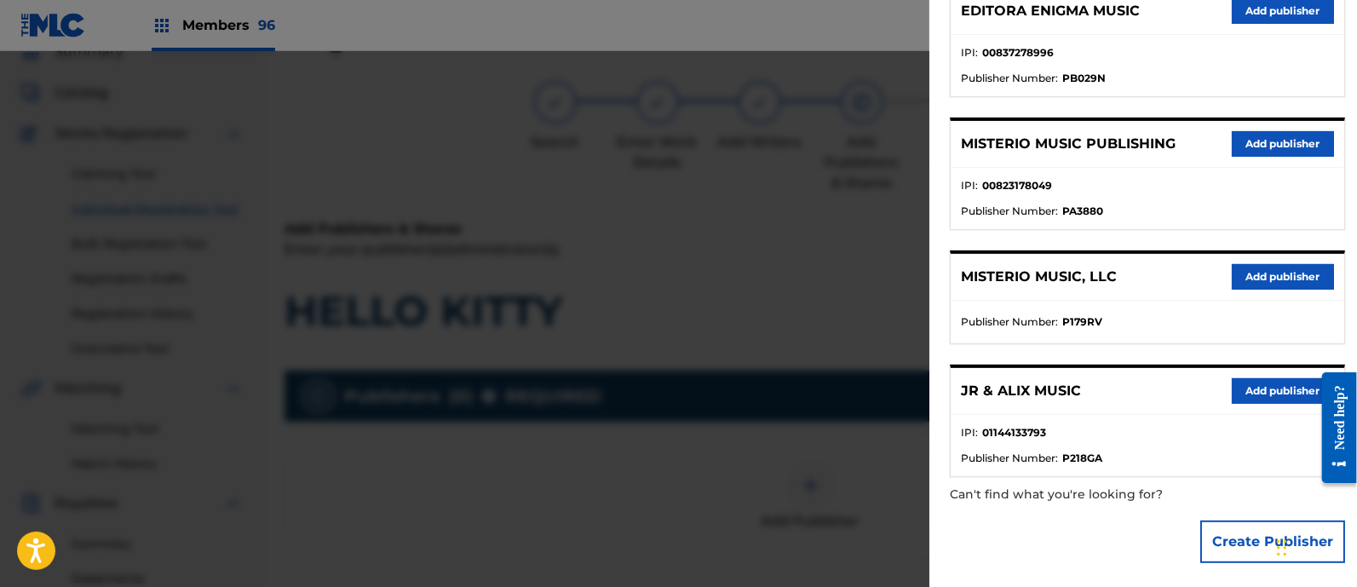
scroll to position [0, 0]
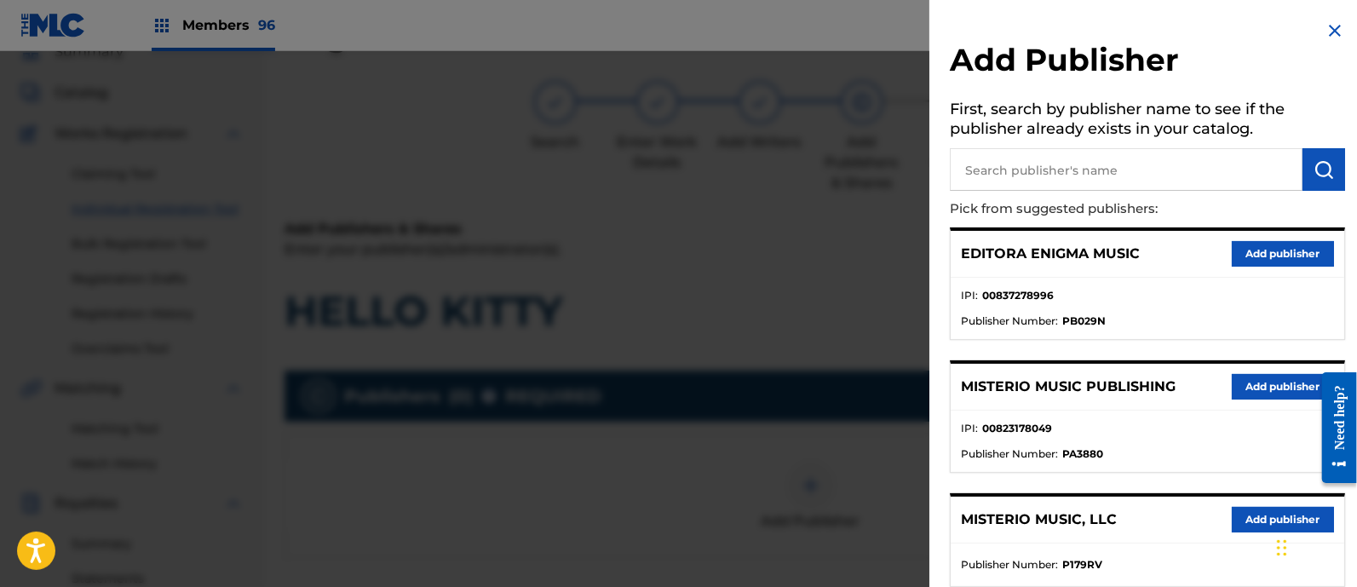
click at [1255, 391] on button "Add publisher" at bounding box center [1283, 387] width 102 height 26
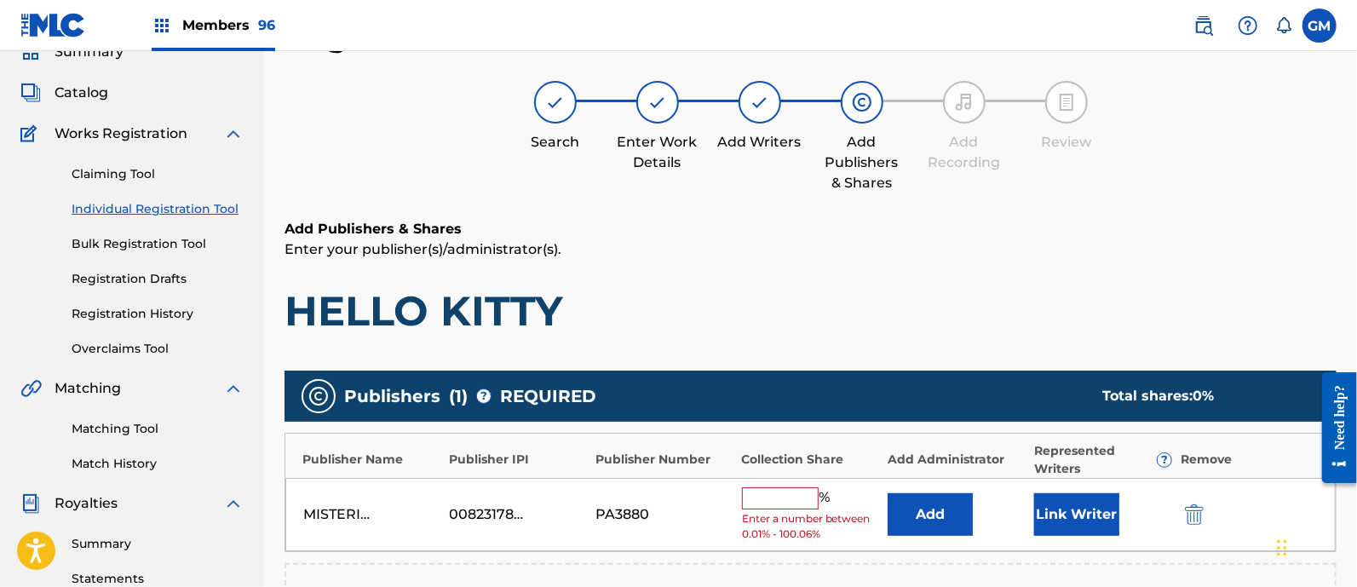
click at [778, 495] on input "text" at bounding box center [780, 498] width 77 height 22
type input "100"
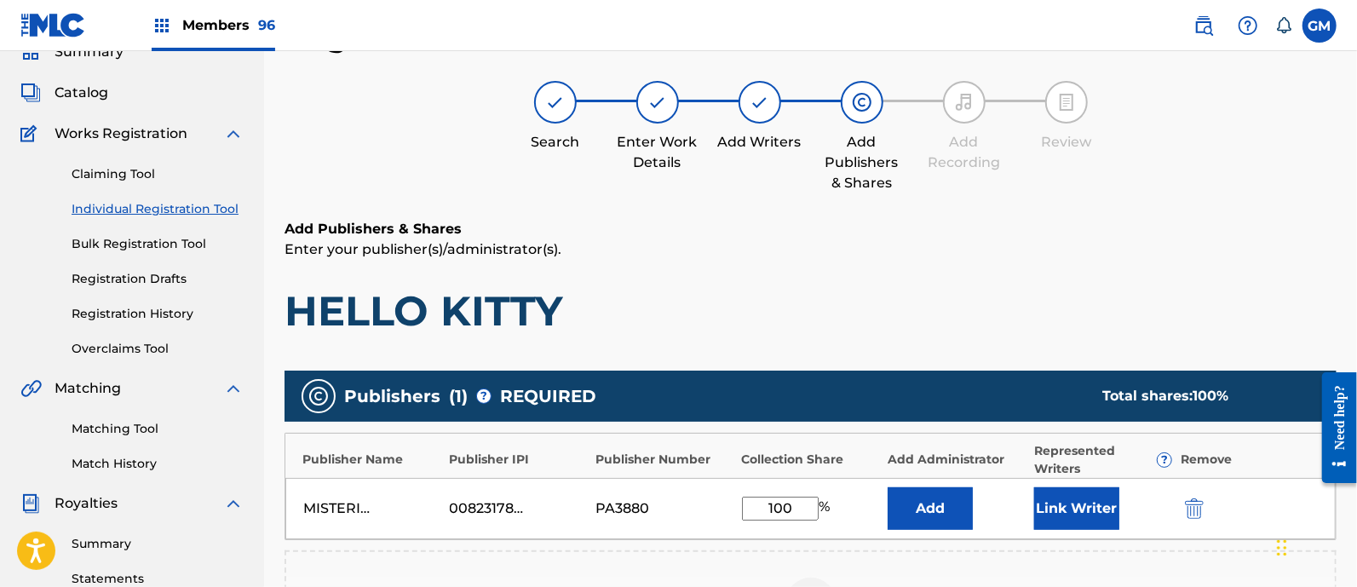
click at [1081, 508] on button "Link Writer" at bounding box center [1076, 508] width 85 height 43
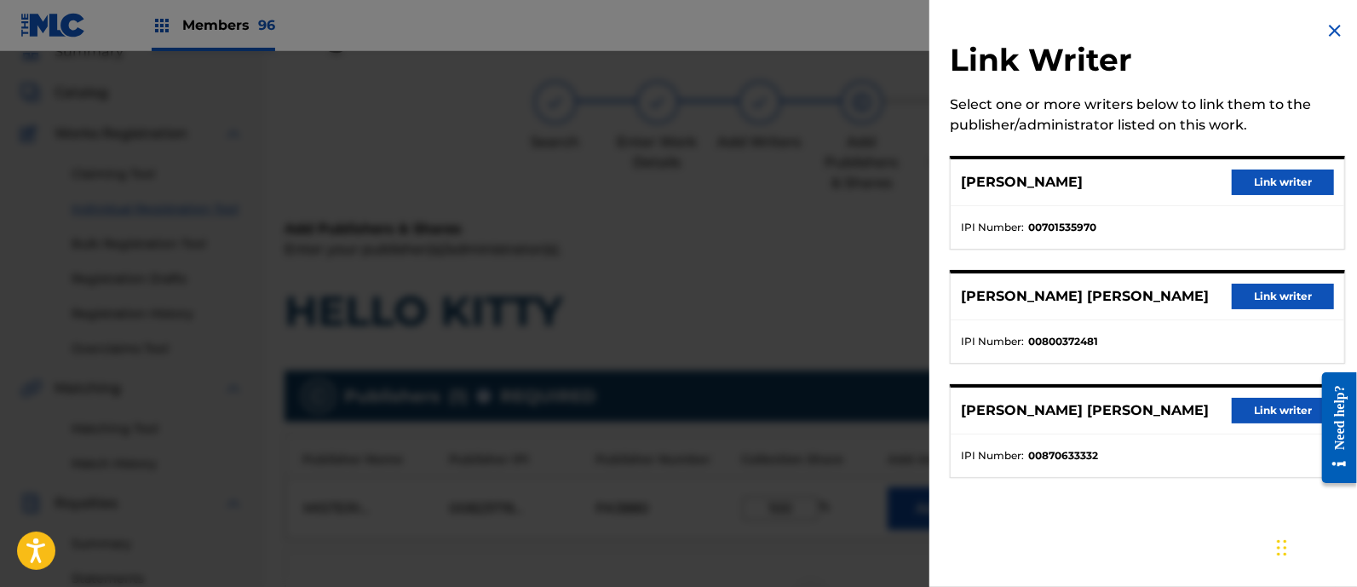
click at [1262, 176] on button "Link writer" at bounding box center [1283, 182] width 102 height 26
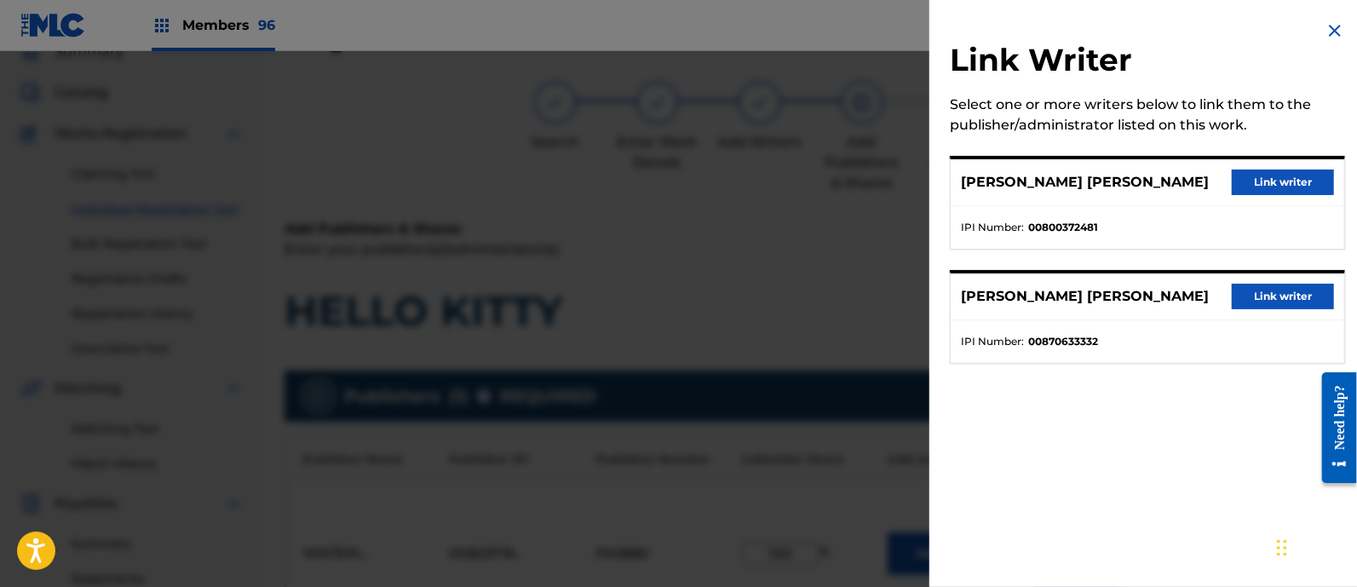
click at [1273, 185] on button "Link writer" at bounding box center [1283, 182] width 102 height 26
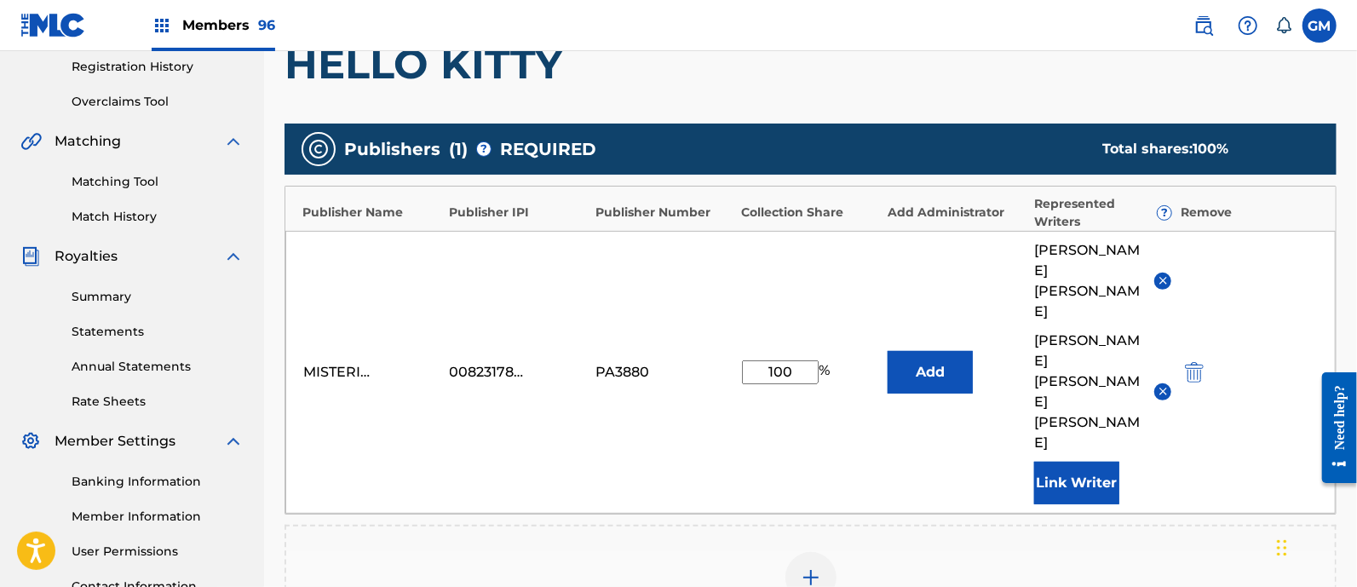
scroll to position [325, 0]
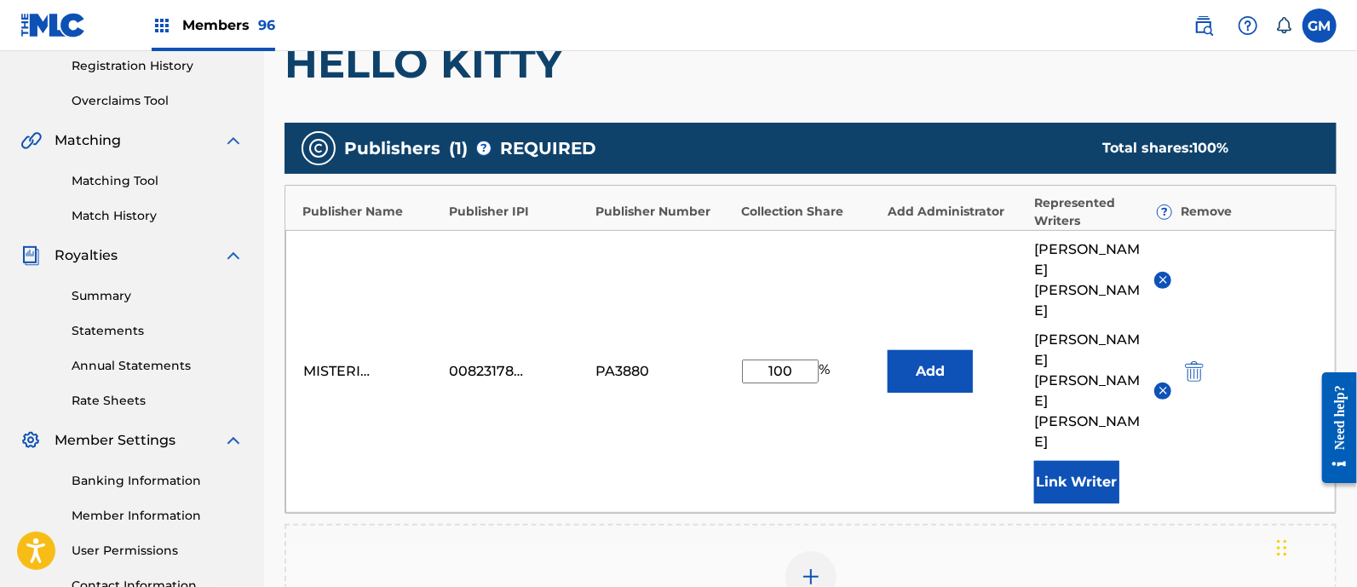
click at [1071, 461] on button "Link Writer" at bounding box center [1076, 482] width 85 height 43
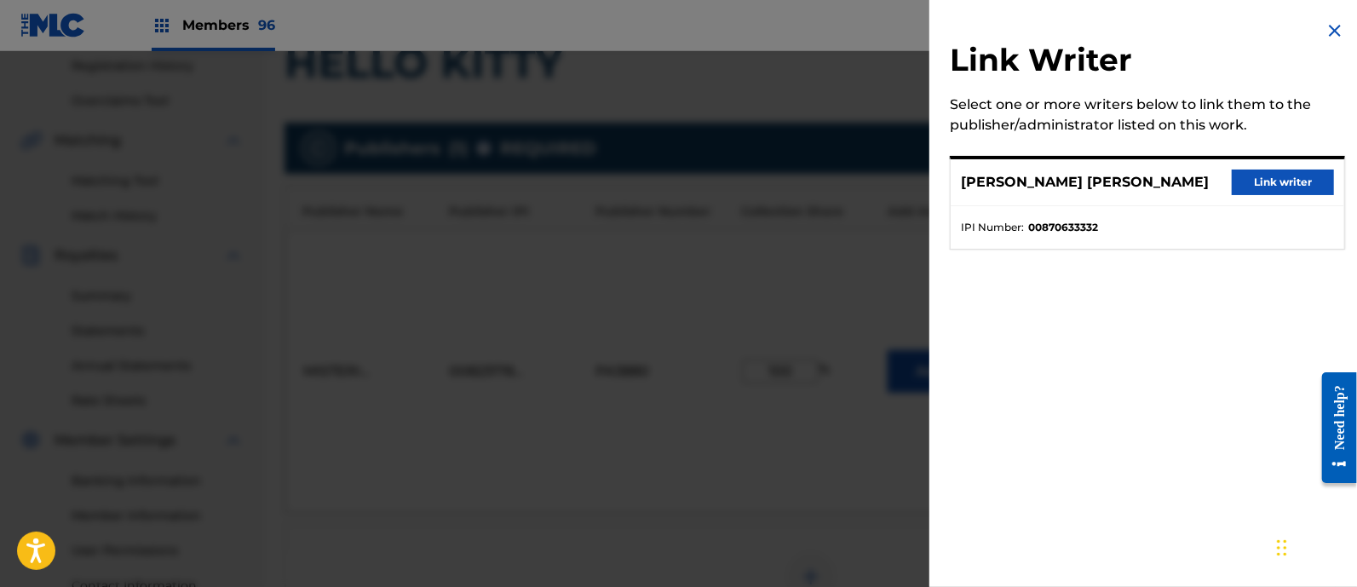
click at [1300, 176] on button "Link writer" at bounding box center [1283, 182] width 102 height 26
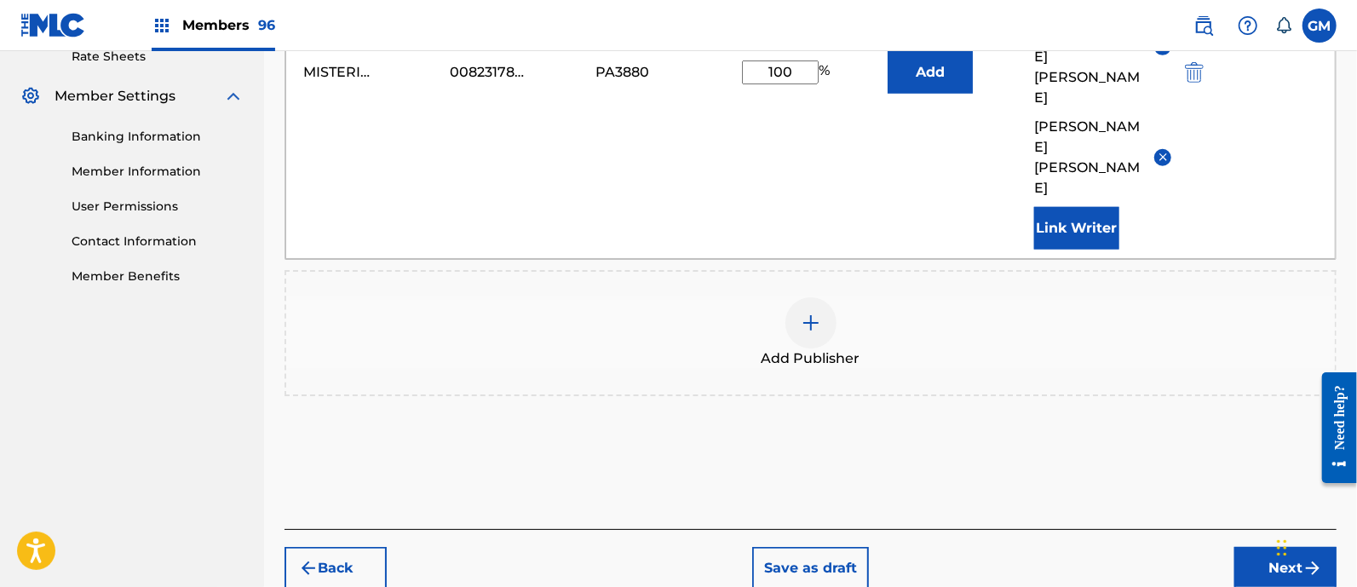
click at [1238, 547] on button "Next" at bounding box center [1285, 568] width 102 height 43
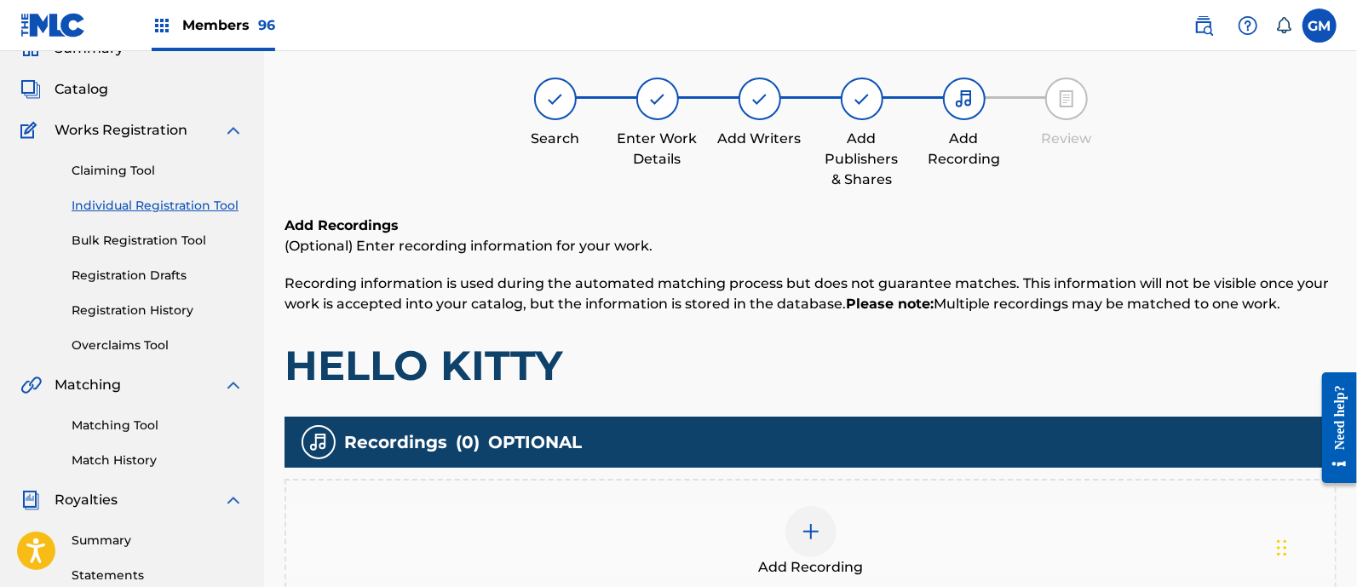
scroll to position [77, 0]
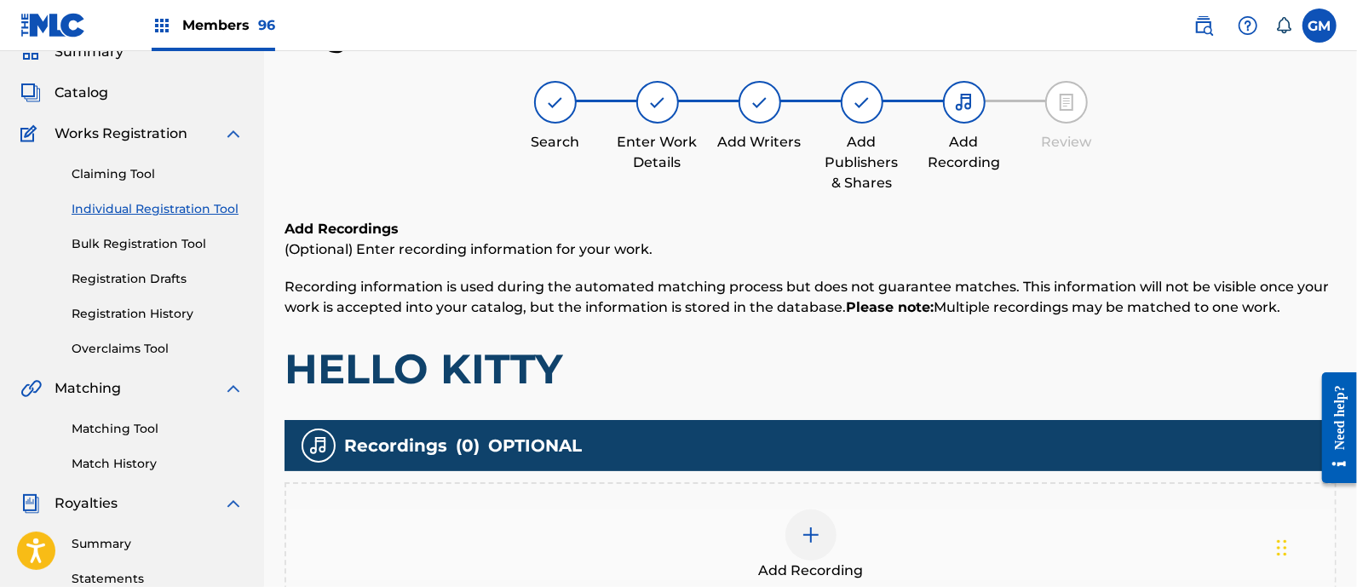
click at [813, 522] on div at bounding box center [810, 534] width 51 height 51
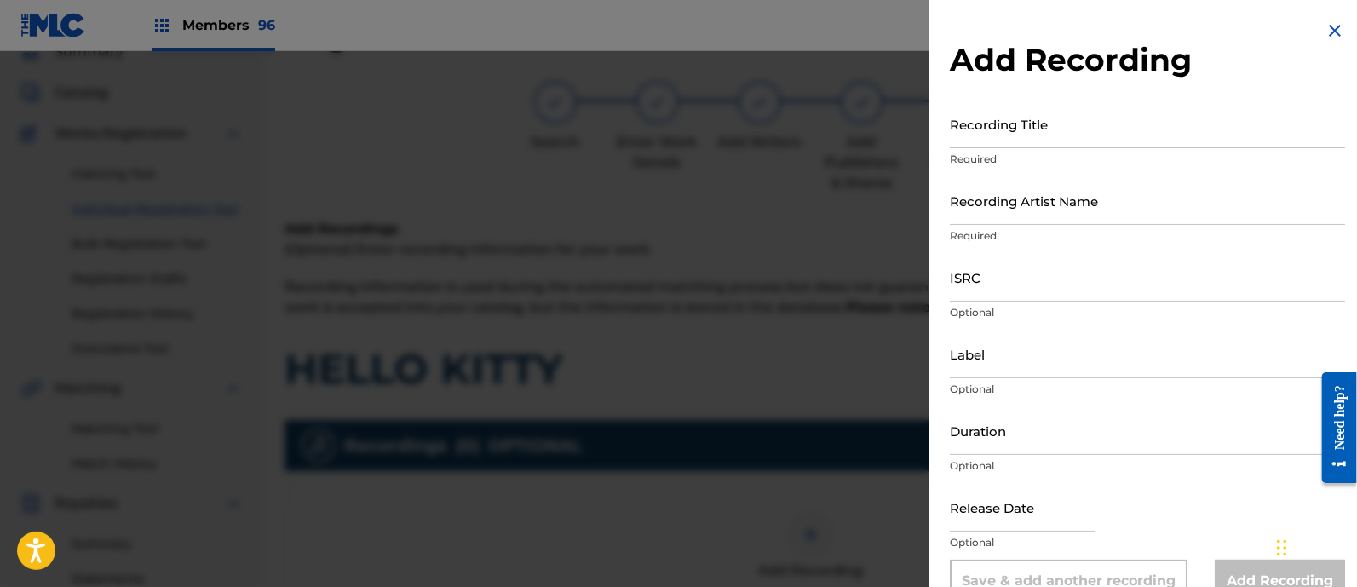
click at [1021, 128] on input "Recording Title" at bounding box center [1147, 124] width 395 height 49
paste input "HELLO KITTY ISRC: QT4C62500793"
type input "HELLO KITTY ISRC: QT4C62500793"
click at [1002, 270] on input "ISRC" at bounding box center [1147, 277] width 395 height 49
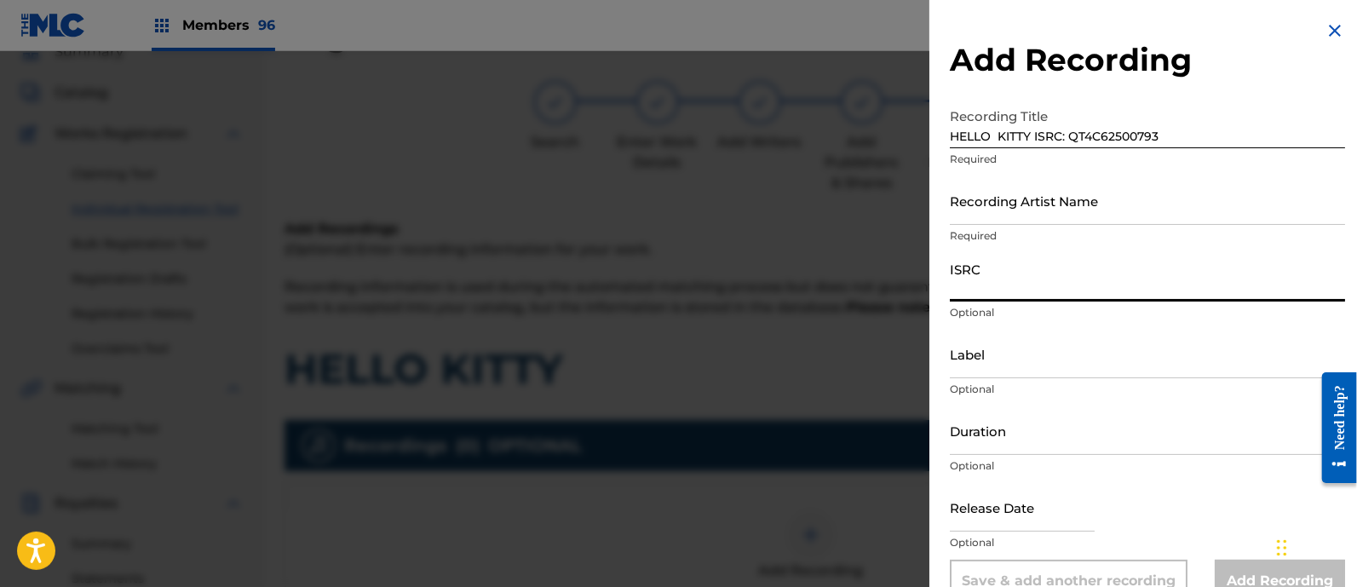
paste input "HELLO KITTY ISRC: QT4C62500793"
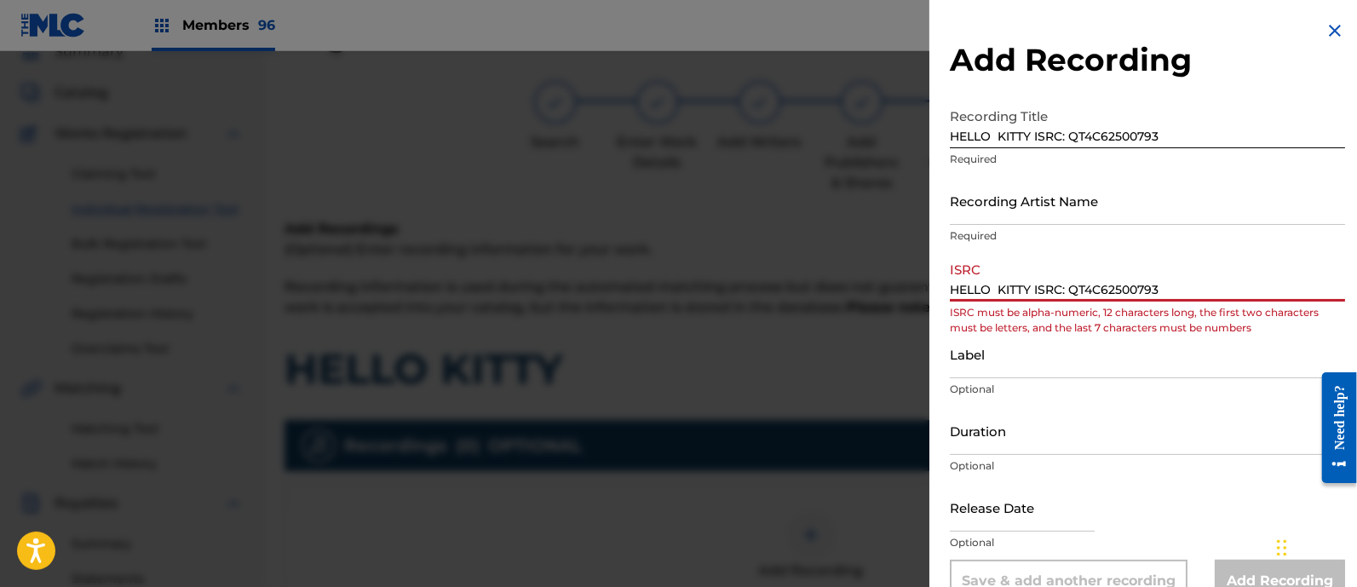
drag, startPoint x: 1069, startPoint y: 284, endPoint x: 768, endPoint y: 311, distance: 301.8
click at [768, 311] on div "Add Recording Recording Title HELLO KITTY ISRC: QT4C62500793 Required Recording…" at bounding box center [678, 319] width 1357 height 536
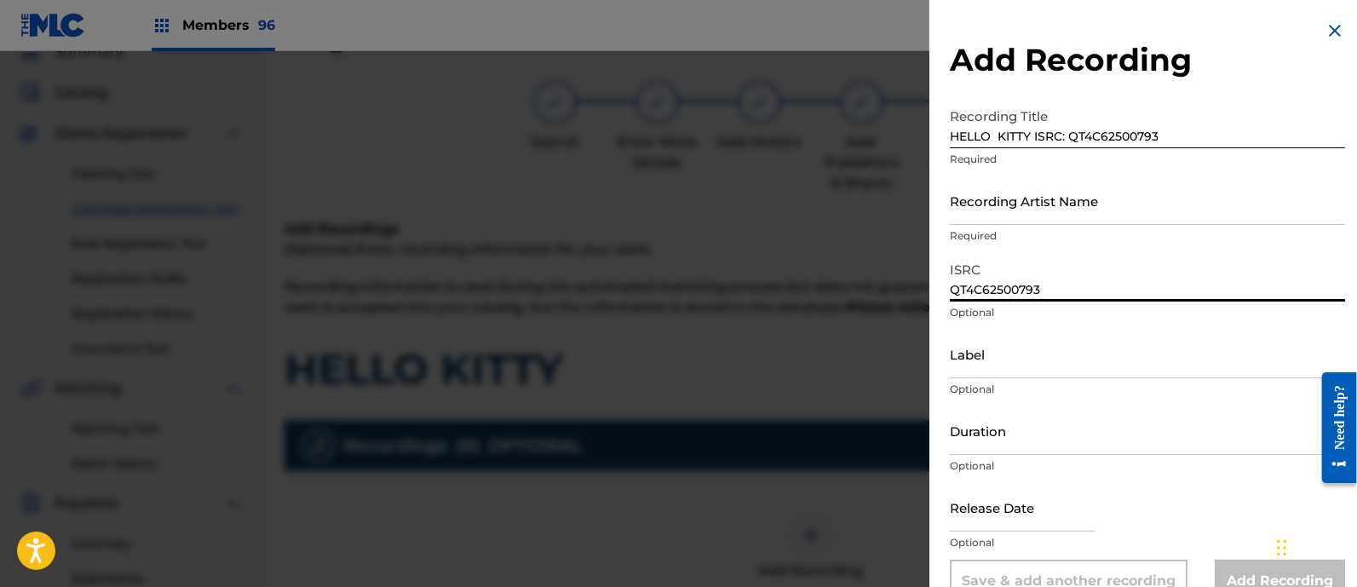
type input "QT4C62500793"
drag, startPoint x: 1032, startPoint y: 131, endPoint x: 1217, endPoint y: 141, distance: 185.1
click at [1217, 141] on input "HELLO KITTY ISRC: QT4C62500793" at bounding box center [1147, 124] width 395 height 49
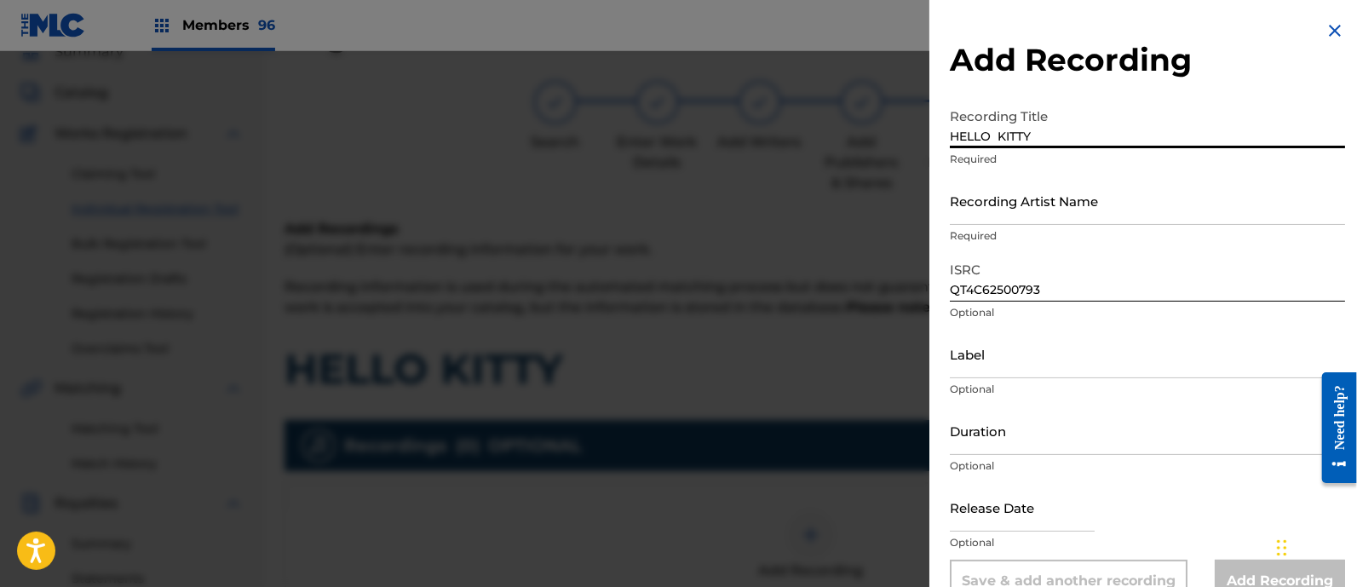
type input "HELLO KITTY"
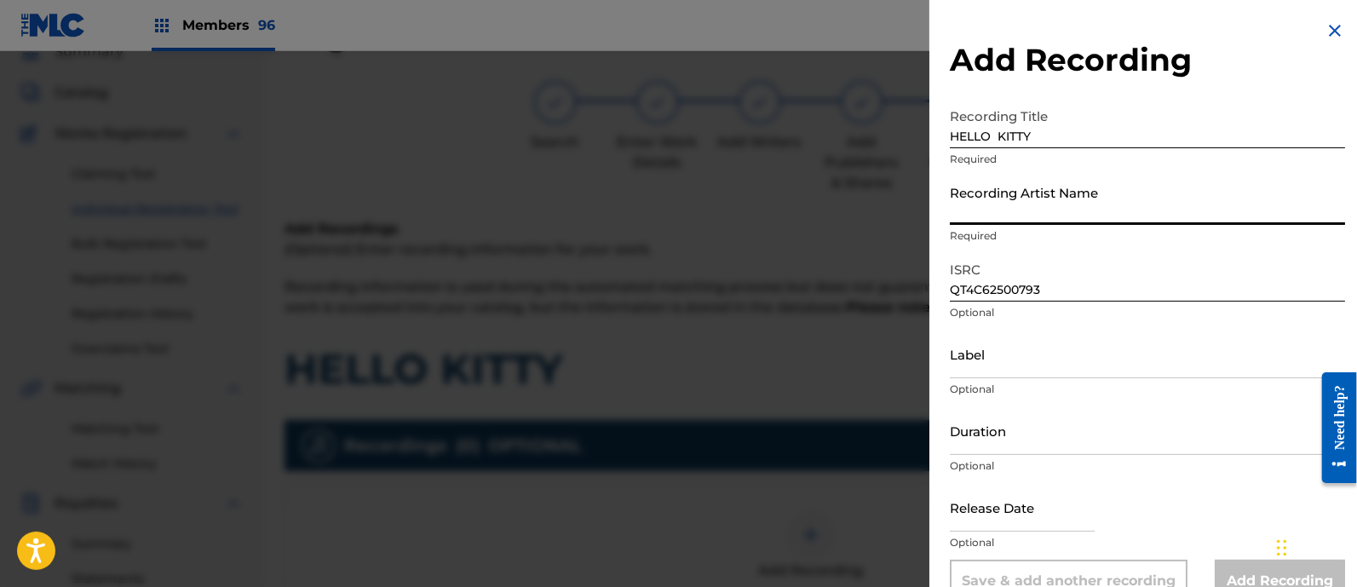
click at [984, 209] on input "Recording Artist Name" at bounding box center [1147, 200] width 395 height 49
paste input "[PERSON_NAME] & ENIGMA NORTEÑO"
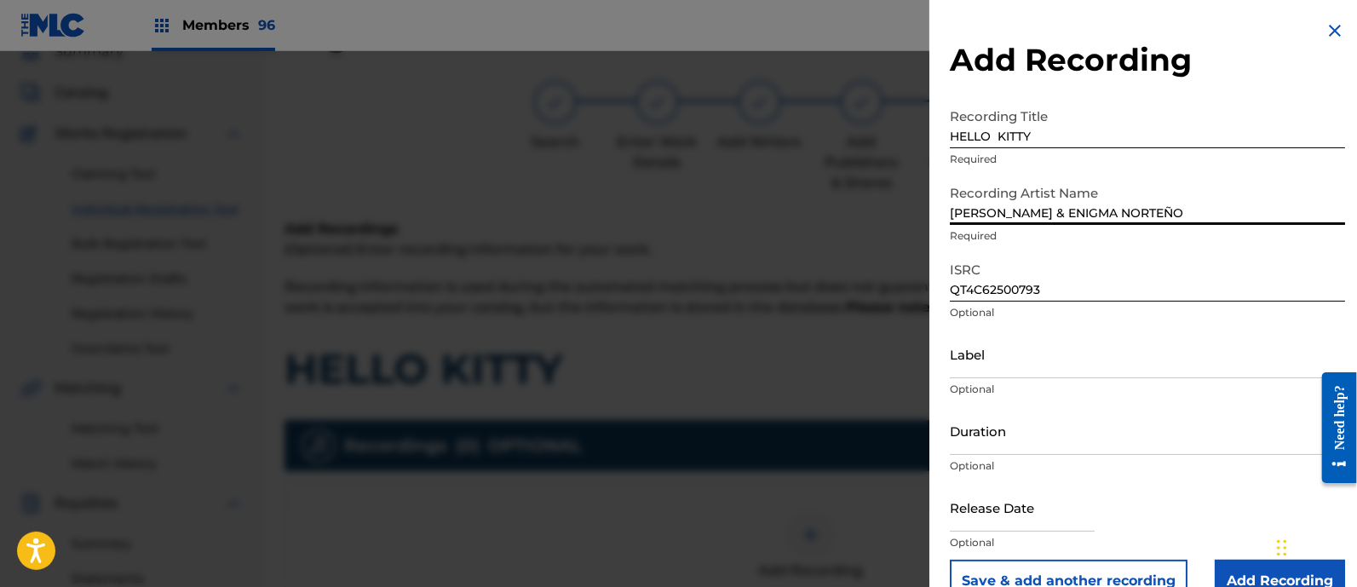
type input "[PERSON_NAME] & ENIGMA NORTEÑO"
click at [1069, 359] on input "Label" at bounding box center [1147, 354] width 395 height 49
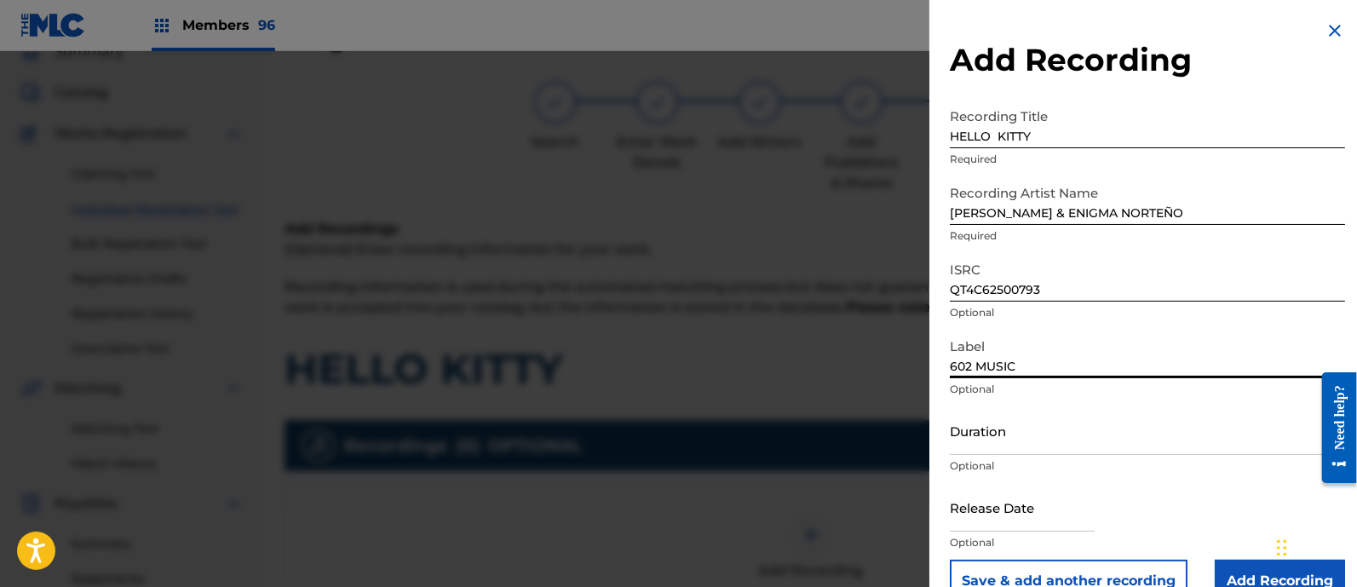
type input "602 MUSIC"
click at [992, 497] on input "text" at bounding box center [1022, 507] width 145 height 49
select select "7"
select select "2025"
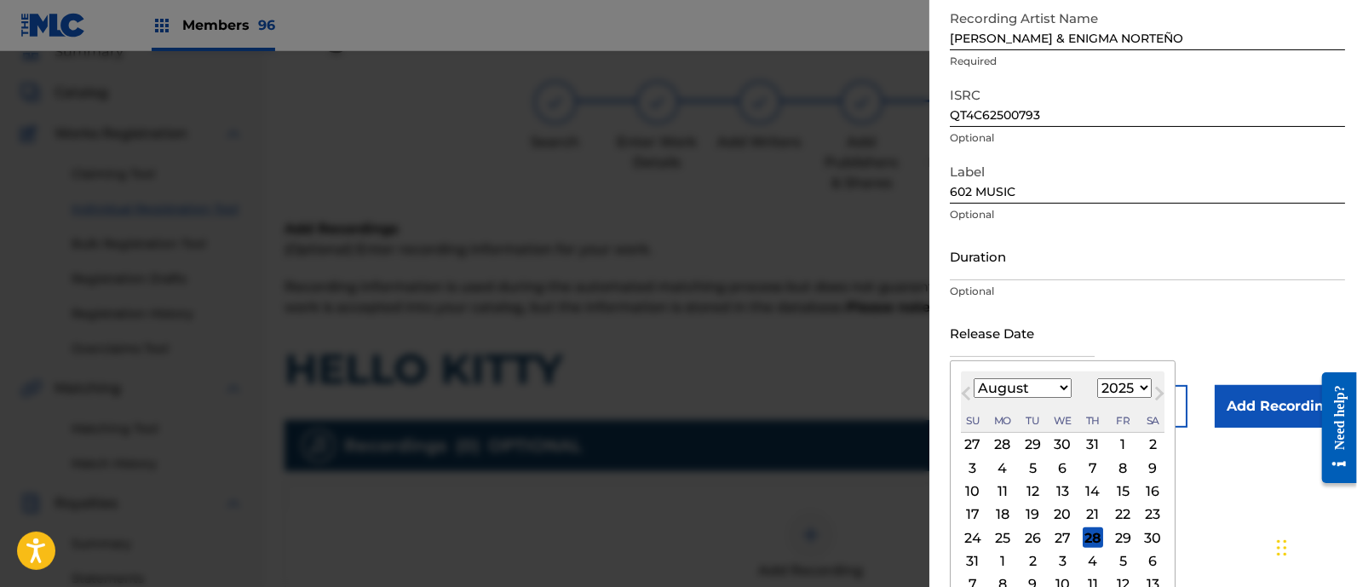
scroll to position [193, 0]
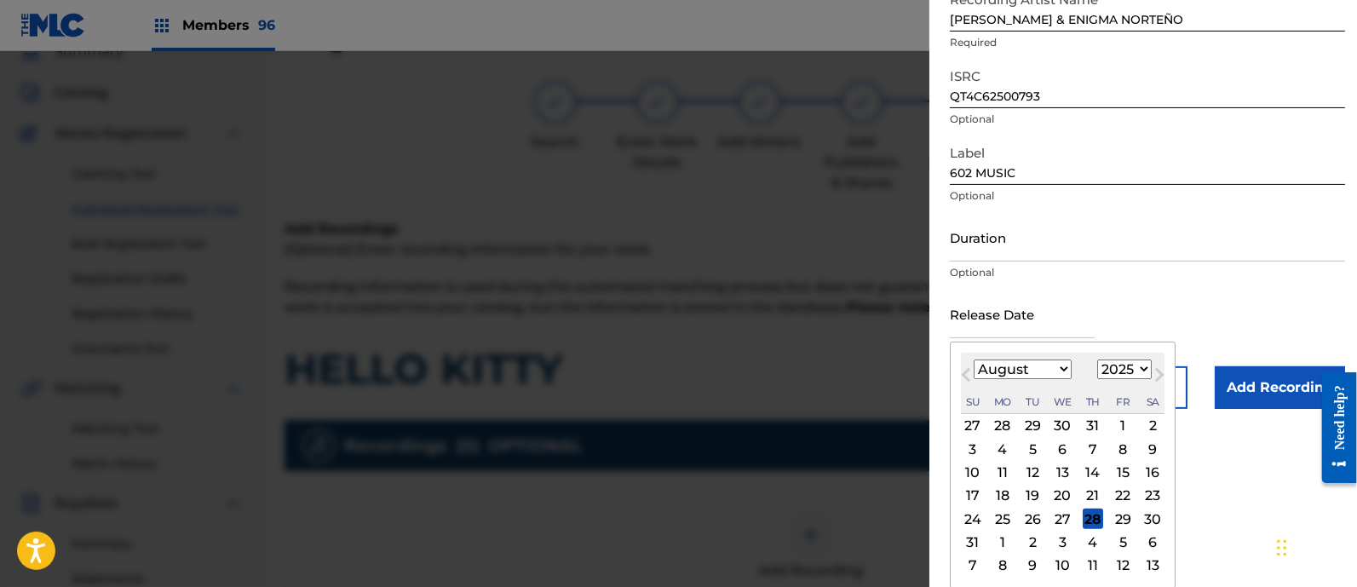
click at [985, 367] on select "January February March April May June July August September October November De…" at bounding box center [1023, 369] width 98 height 20
click at [1094, 466] on div "14" at bounding box center [1093, 473] width 20 height 20
type input "[DATE]"
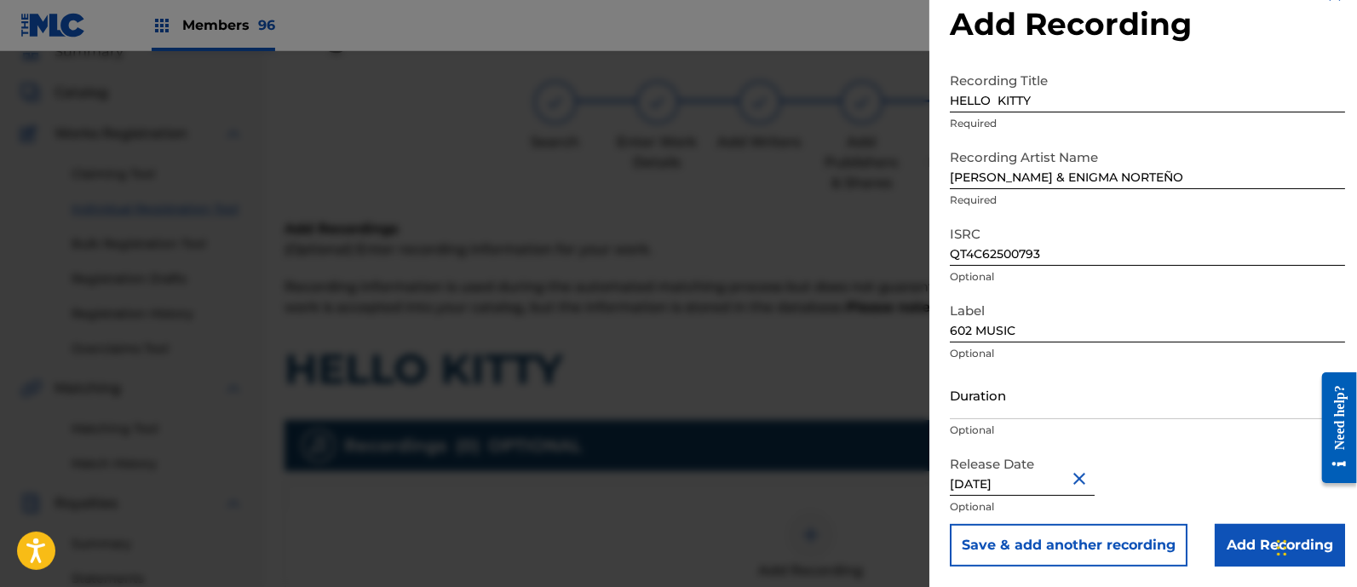
scroll to position [35, 0]
click at [1237, 549] on input "Add Recording" at bounding box center [1280, 546] width 130 height 43
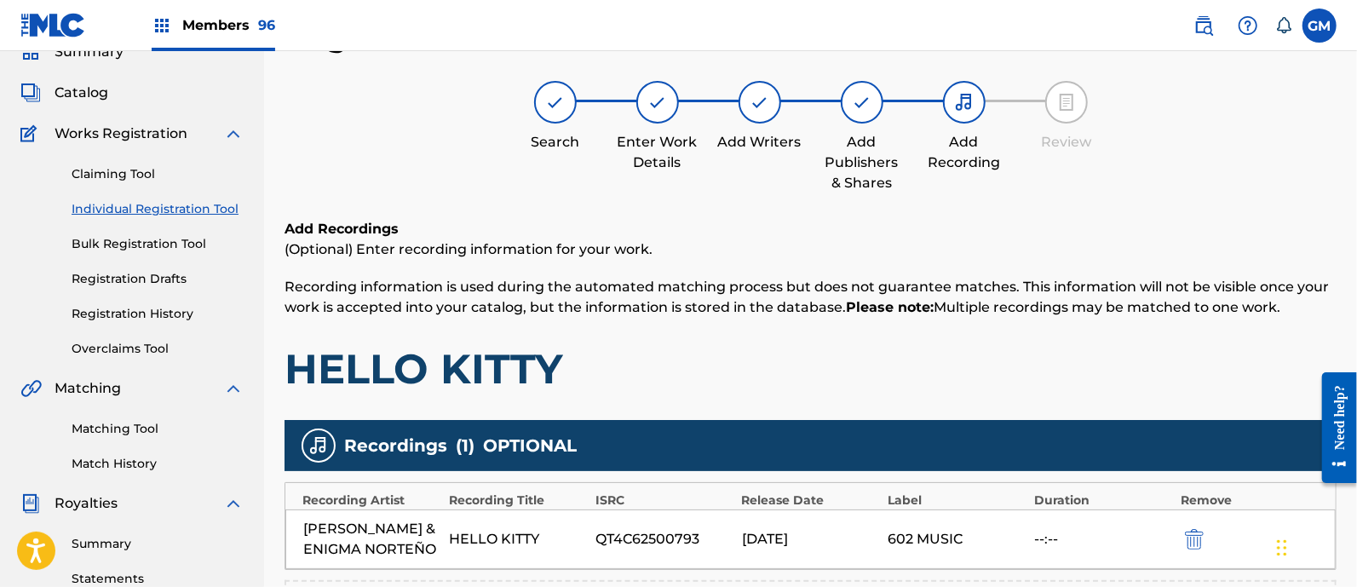
scroll to position [325, 0]
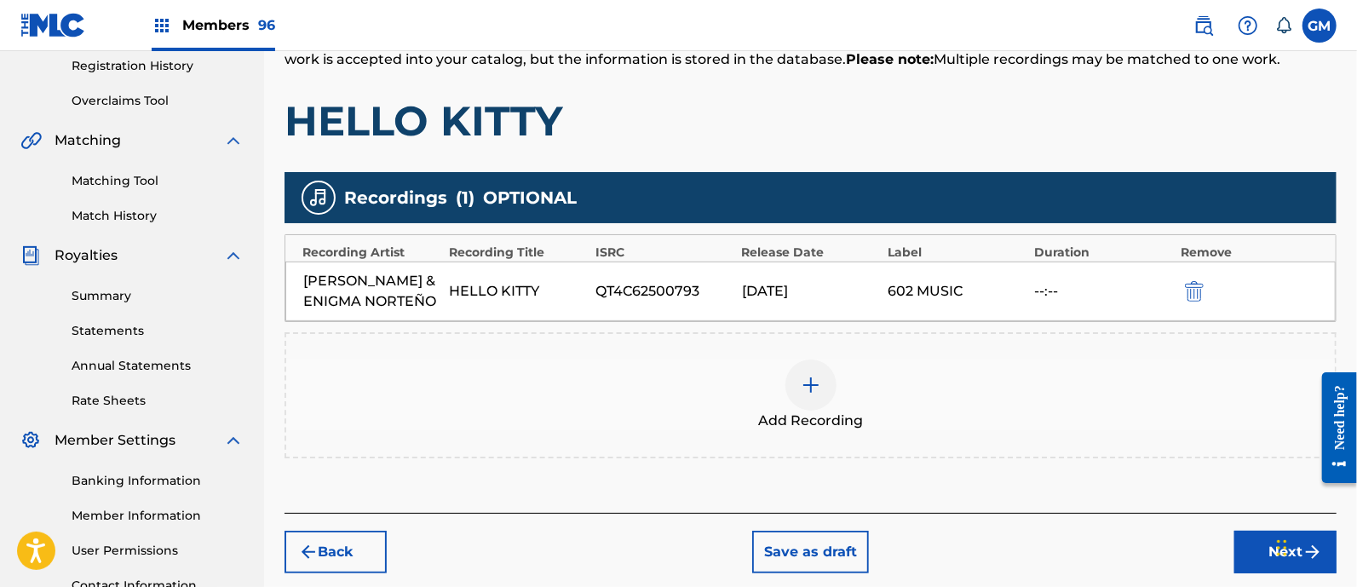
click at [1261, 571] on button "Next" at bounding box center [1285, 552] width 102 height 43
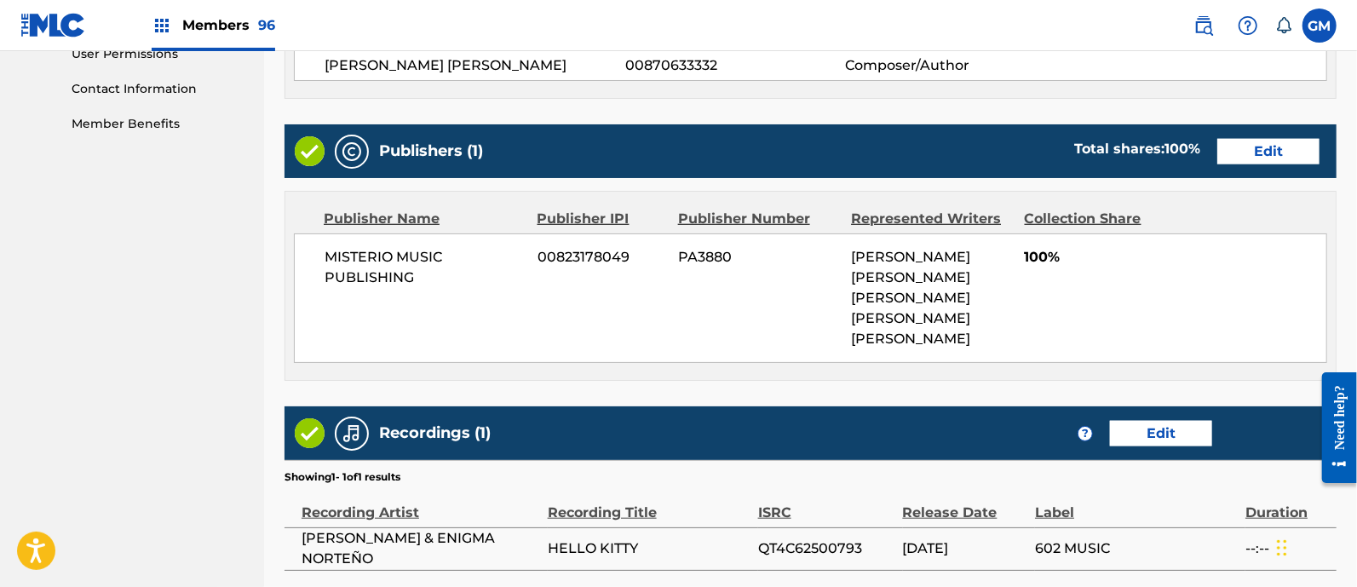
scroll to position [991, 0]
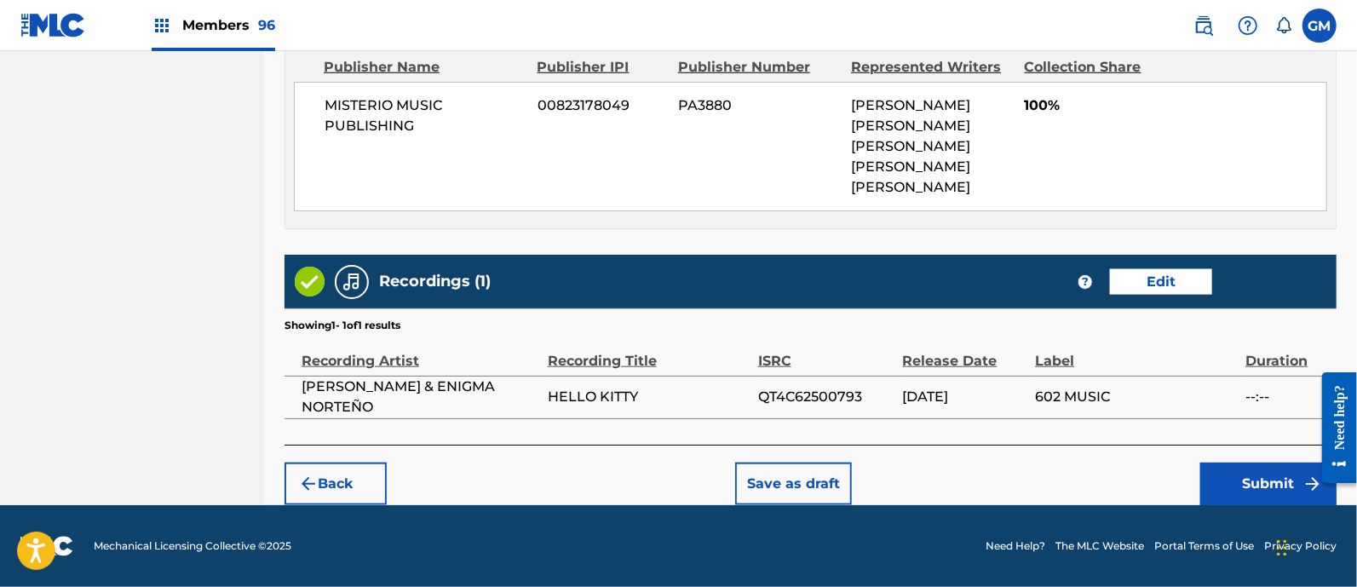
click at [1244, 479] on button "Submit" at bounding box center [1268, 484] width 136 height 43
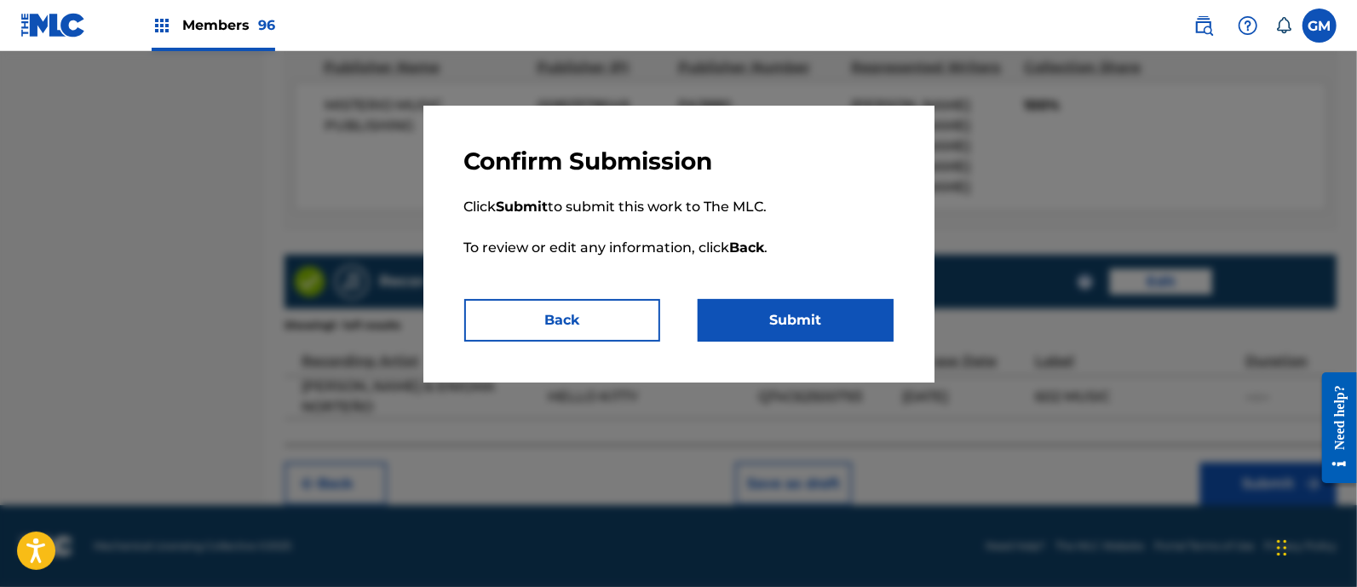
click at [802, 313] on button "Submit" at bounding box center [796, 320] width 196 height 43
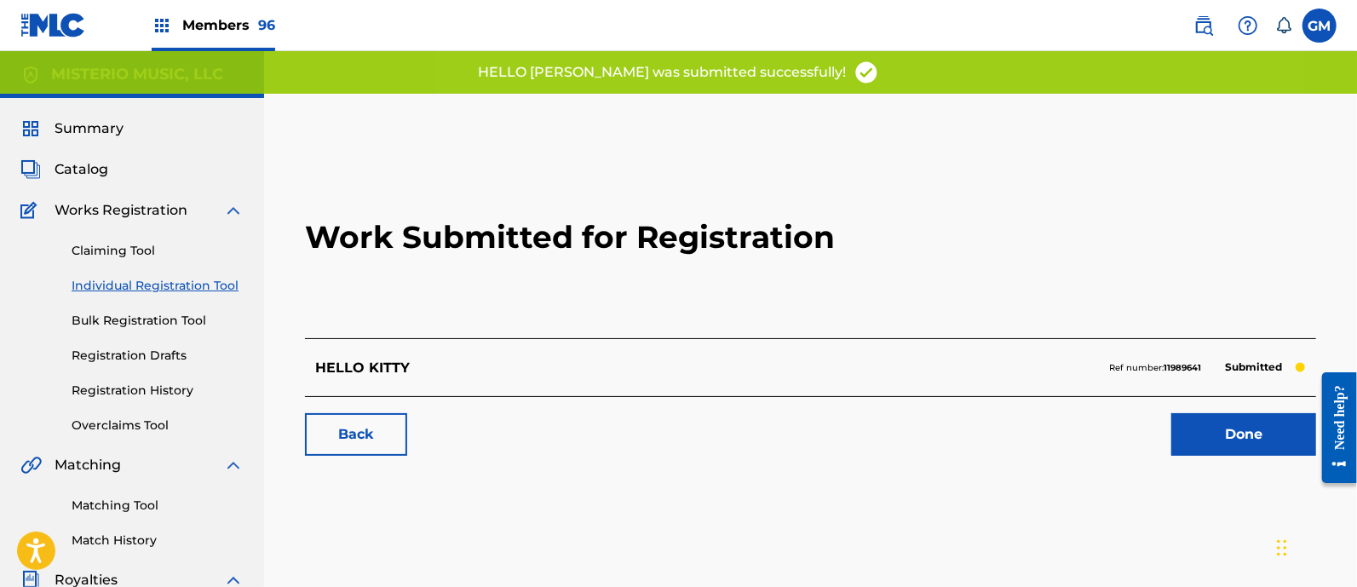
click at [1218, 422] on link "Done" at bounding box center [1243, 434] width 145 height 43
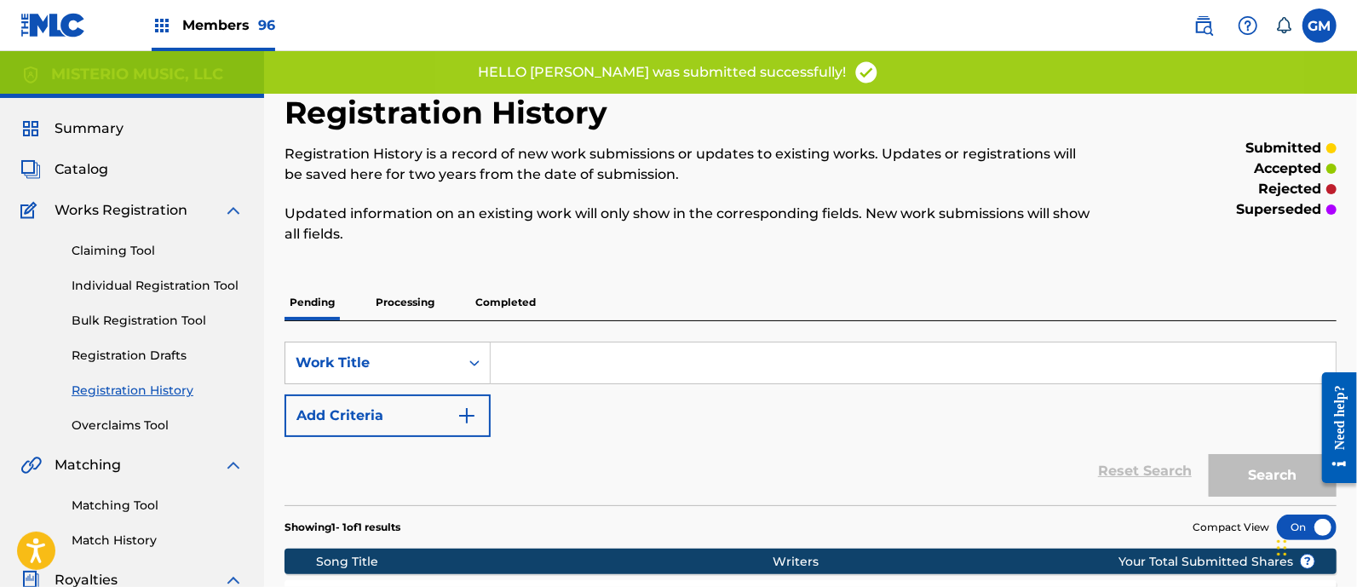
scroll to position [248, 0]
